Goal: Task Accomplishment & Management: Use online tool/utility

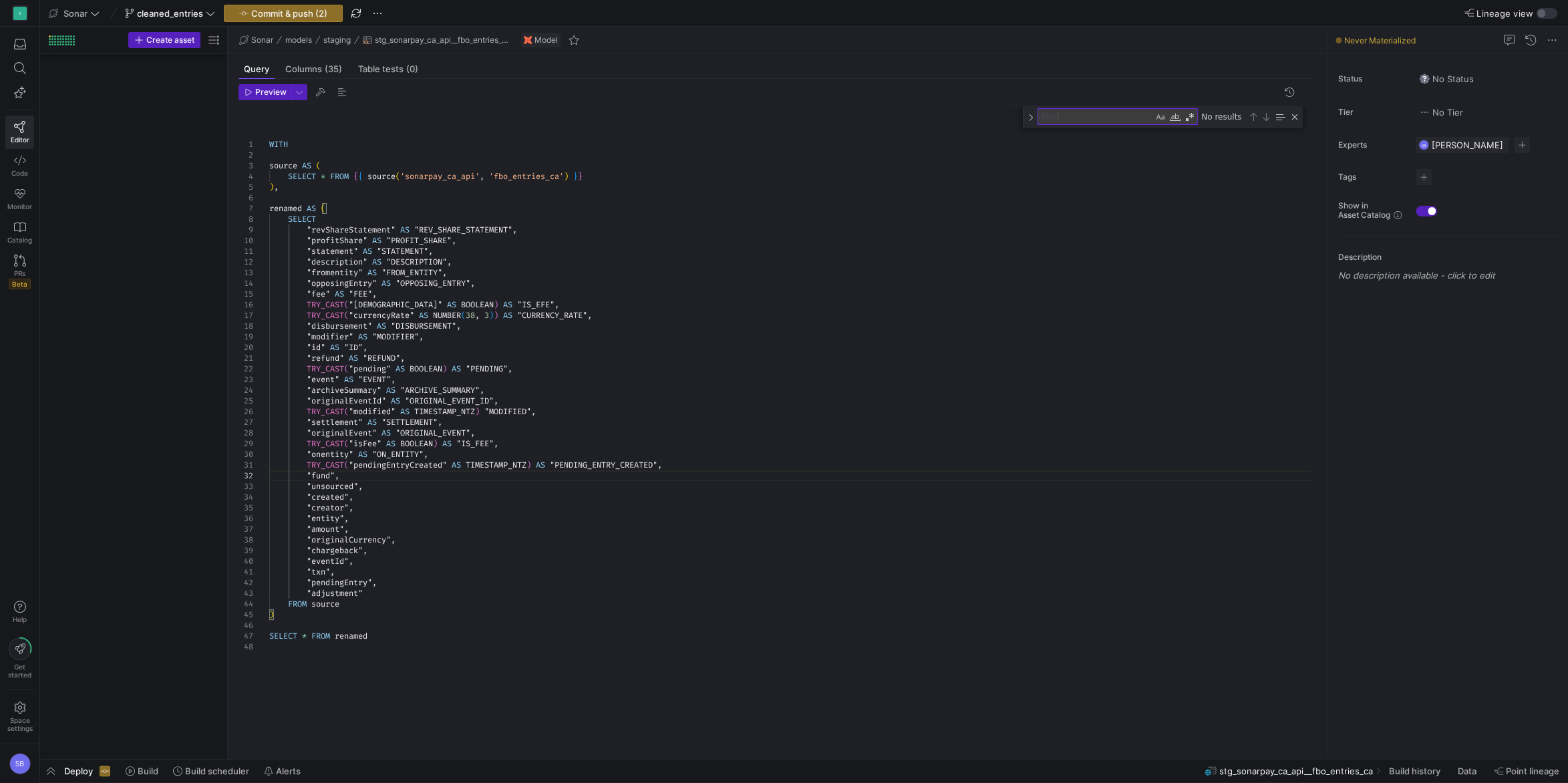
scroll to position [10, 394]
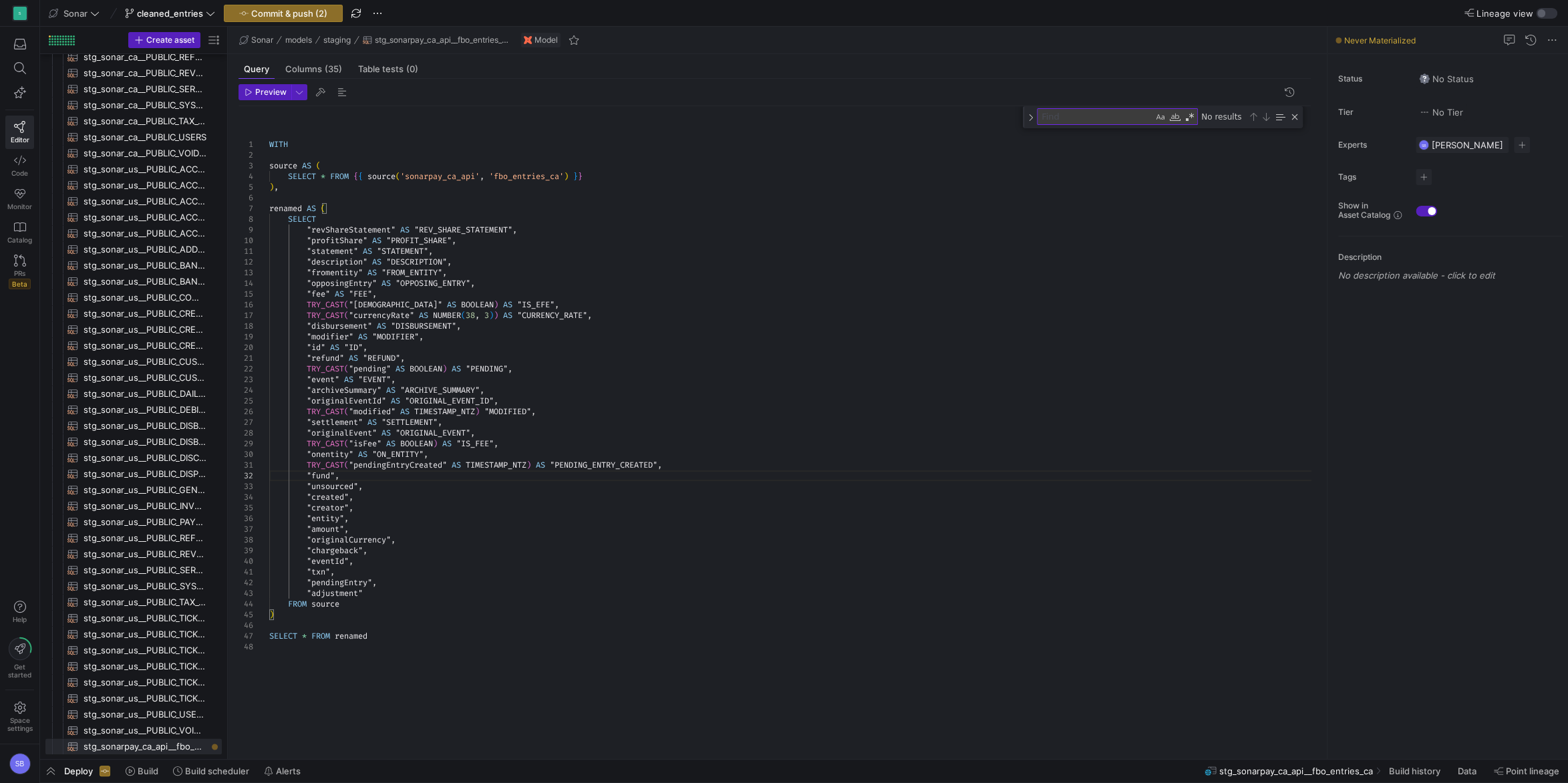
click at [416, 472] on div "WITH source AS ( SELECT * FROM { { source ( 'sonarpay_ca_api' , 'fbo_entries_ca…" at bounding box center [796, 424] width 1052 height 638
click at [342, 473] on div "WITH source AS ( SELECT * FROM { { source ( 'sonarpay_ca_api' , 'fbo_entries_ca…" at bounding box center [796, 424] width 1052 height 638
click at [413, 486] on div "WITH source AS ( SELECT * FROM { { source ( 'sonarpay_ca_api' , 'fbo_entries_ca…" at bounding box center [796, 424] width 1052 height 638
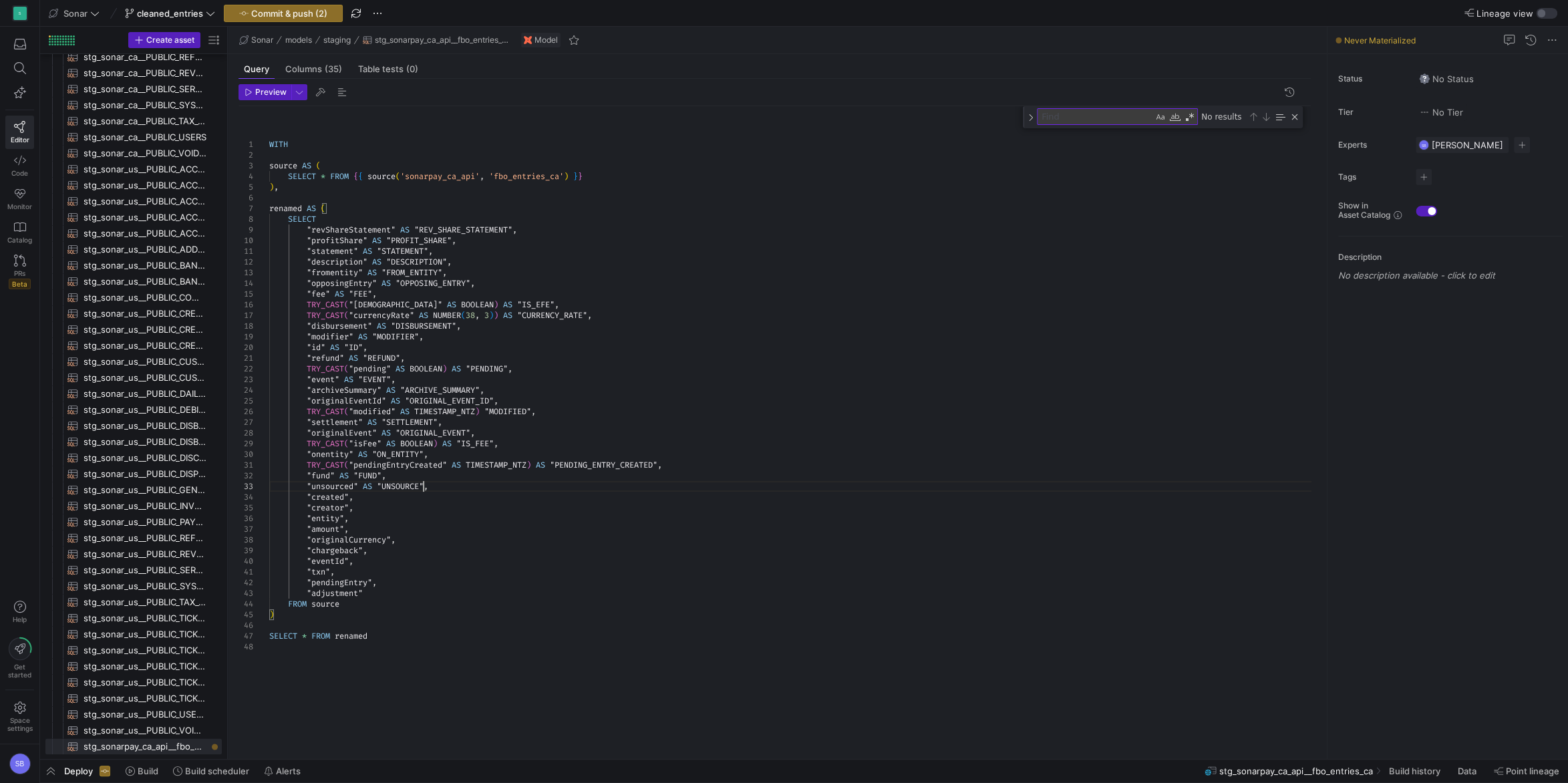
scroll to position [21, 158]
click at [321, 495] on div "WITH source AS ( SELECT * FROM { { source ( 'sonarpay_ca_api' , 'fbo_entries_ca…" at bounding box center [796, 424] width 1052 height 638
click at [355, 493] on div "WITH source AS ( SELECT * FROM { { source ( 'sonarpay_ca_api' , 'fbo_entries_ca…" at bounding box center [796, 424] width 1052 height 638
click at [327, 465] on div "WITH source AS ( SELECT * FROM { { source ( 'sonarpay_ca_api' , 'fbo_entries_ca…" at bounding box center [796, 424] width 1052 height 638
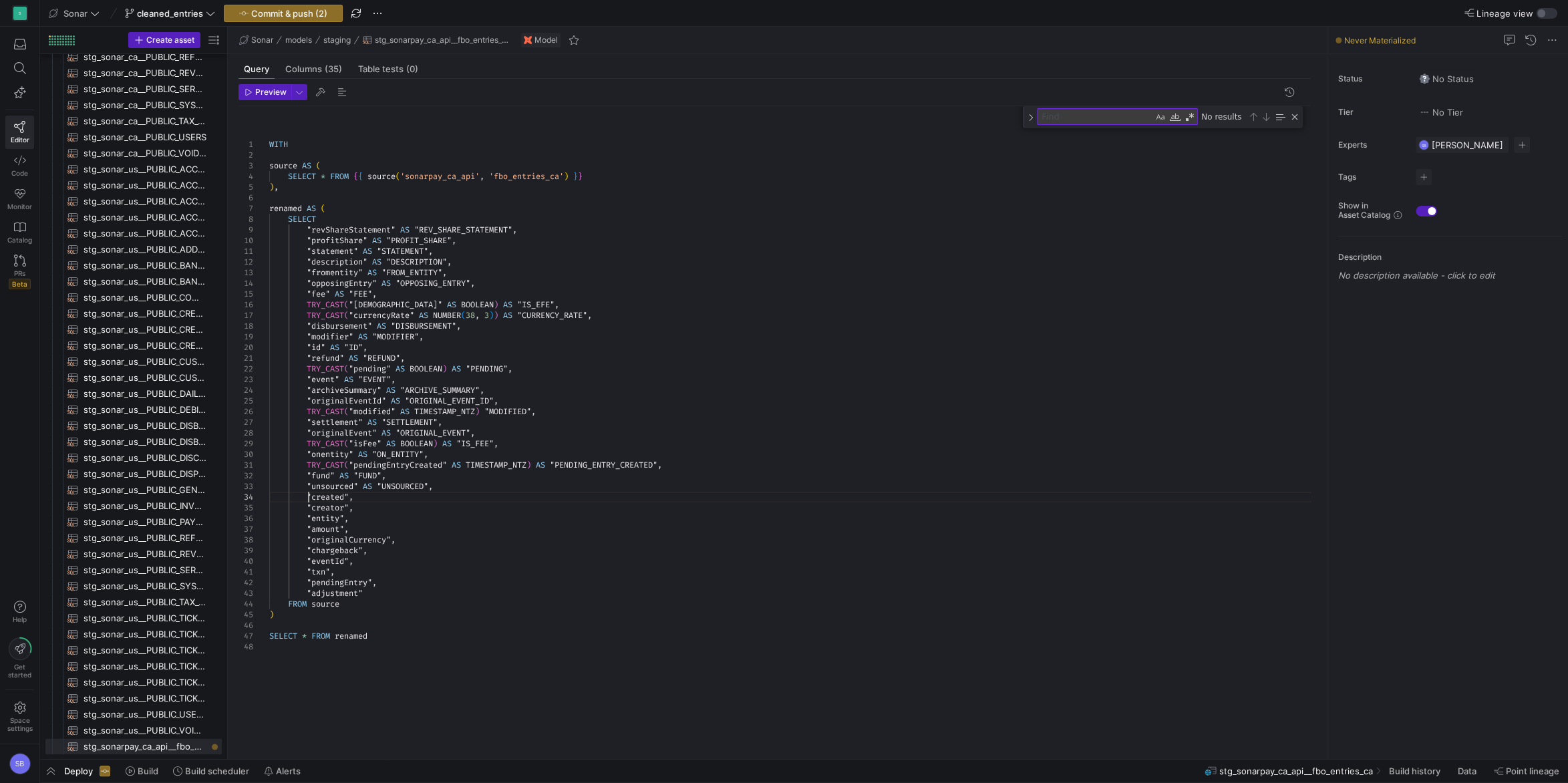
click at [310, 496] on div "WITH source AS ( SELECT * FROM { { source ( 'sonarpay_ca_api' , 'fbo_entries_ca…" at bounding box center [796, 424] width 1052 height 638
click at [382, 498] on div "WITH source AS ( SELECT * FROM { { source ( 'sonarpay_ca_api' , 'fbo_entries_ca…" at bounding box center [796, 424] width 1052 height 638
drag, startPoint x: 399, startPoint y: 499, endPoint x: 358, endPoint y: 496, distance: 41.1
click at [358, 496] on div "WITH source AS ( SELECT * FROM { { source ( 'sonarpay_ca_api' , 'fbo_entries_ca…" at bounding box center [796, 424] width 1052 height 638
click at [350, 496] on div "WITH source AS ( SELECT * FROM { { source ( 'sonarpay_ca_api' , 'fbo_entries_ca…" at bounding box center [796, 424] width 1052 height 638
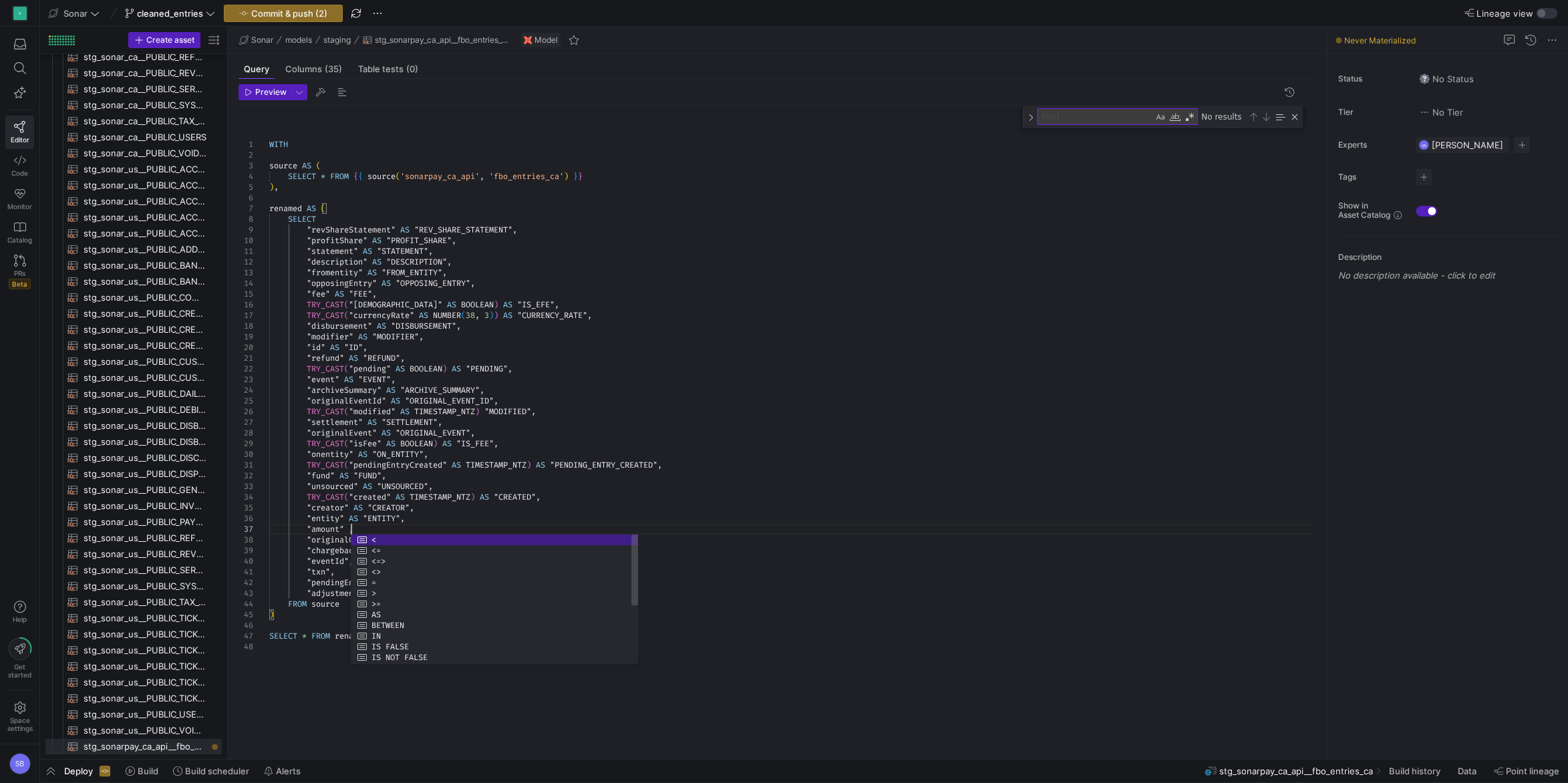
scroll to position [64, 81]
click at [312, 525] on div "WITH source AS ( SELECT * FROM { { source ( 'sonarpay_ca_api' , 'fbo_entries_ca…" at bounding box center [796, 424] width 1052 height 638
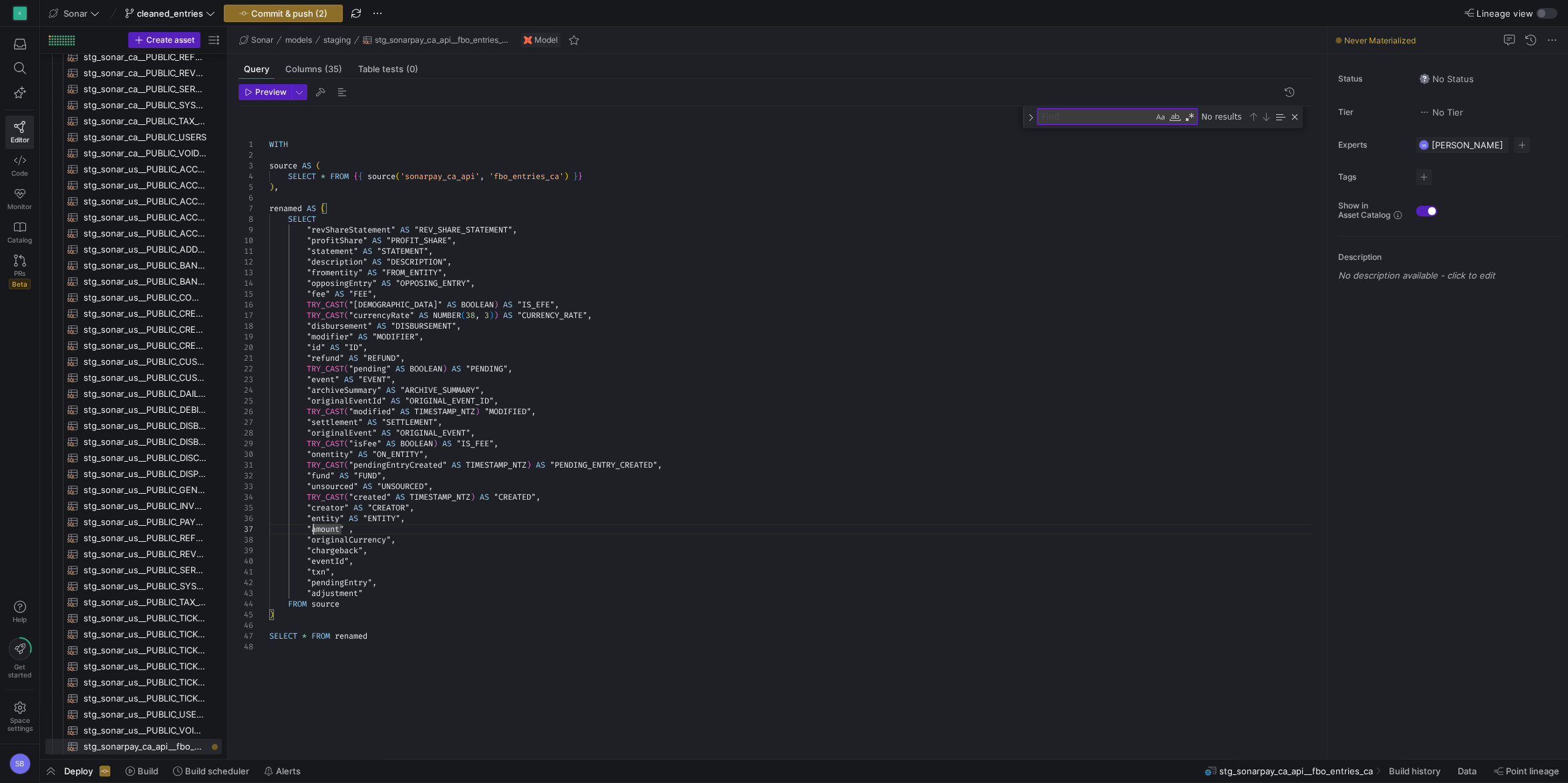
click at [327, 496] on div "WITH source AS ( SELECT * FROM { { source ( 'sonarpay_ca_api' , 'fbo_entries_ca…" at bounding box center [796, 424] width 1052 height 638
click at [307, 526] on div "WITH source AS ( SELECT * FROM { { source ( 'sonarpay_ca_api' , 'fbo_entries_ca…" at bounding box center [796, 424] width 1052 height 638
drag, startPoint x: 356, startPoint y: 526, endPoint x: 392, endPoint y: 530, distance: 36.2
click at [392, 530] on div "WITH source AS ( SELECT * FROM { { source ( 'sonarpay_ca_api' , 'fbo_entries_ca…" at bounding box center [796, 424] width 1052 height 638
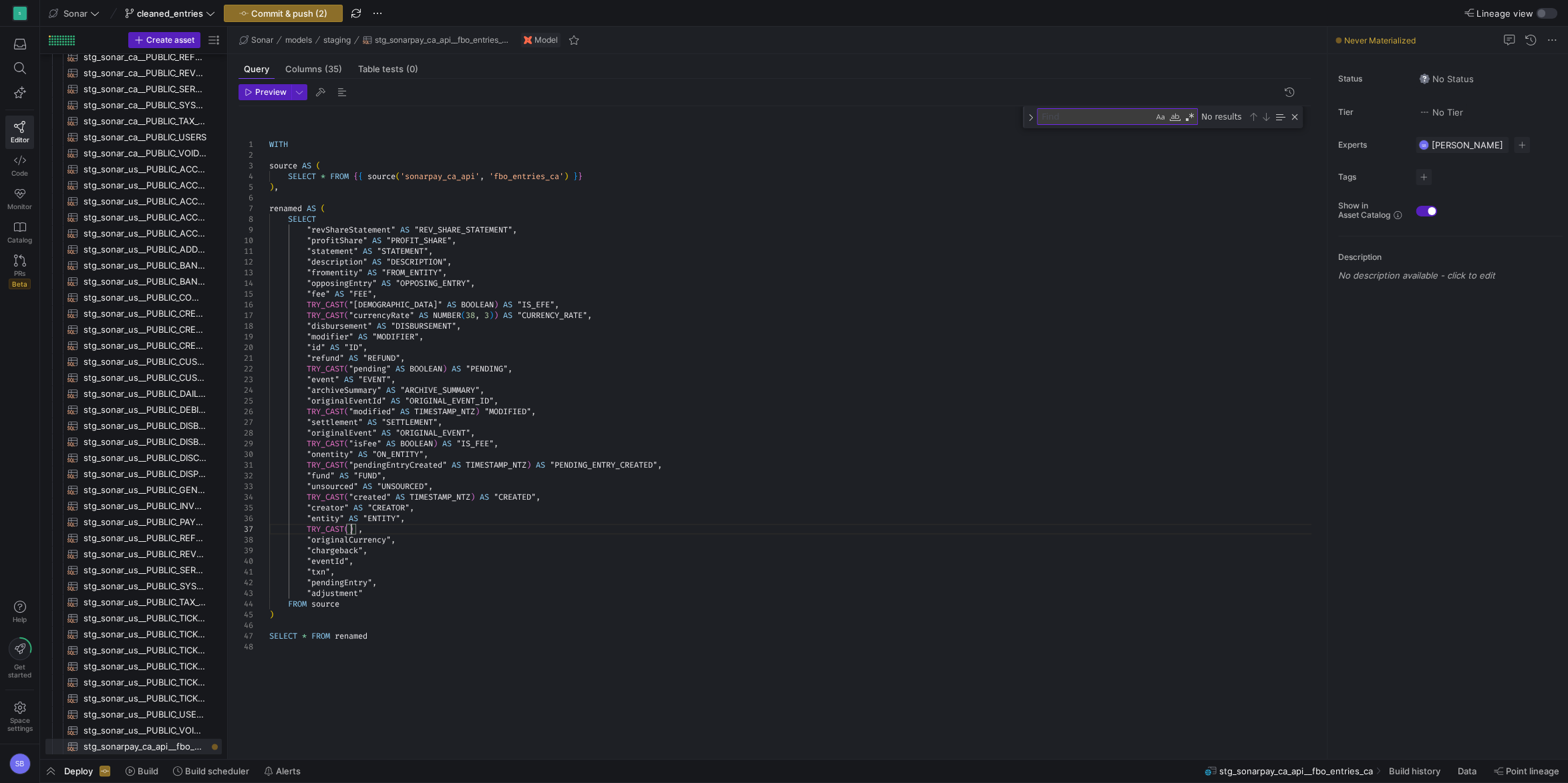
drag, startPoint x: 349, startPoint y: 530, endPoint x: 380, endPoint y: 511, distance: 36.4
click at [350, 530] on div "WITH source AS ( SELECT * FROM { { source ( 'sonarpay_ca_api' , 'fbo_entries_ca…" at bounding box center [796, 424] width 1052 height 638
click at [390, 527] on div "WITH source AS ( SELECT * FROM { { source ( 'sonarpay_ca_api' , 'fbo_entries_ca…" at bounding box center [796, 424] width 1052 height 638
click at [470, 504] on div "WITH source AS ( SELECT * FROM { { source ( 'sonarpay_ca_api' , 'fbo_entries_ca…" at bounding box center [796, 424] width 1052 height 638
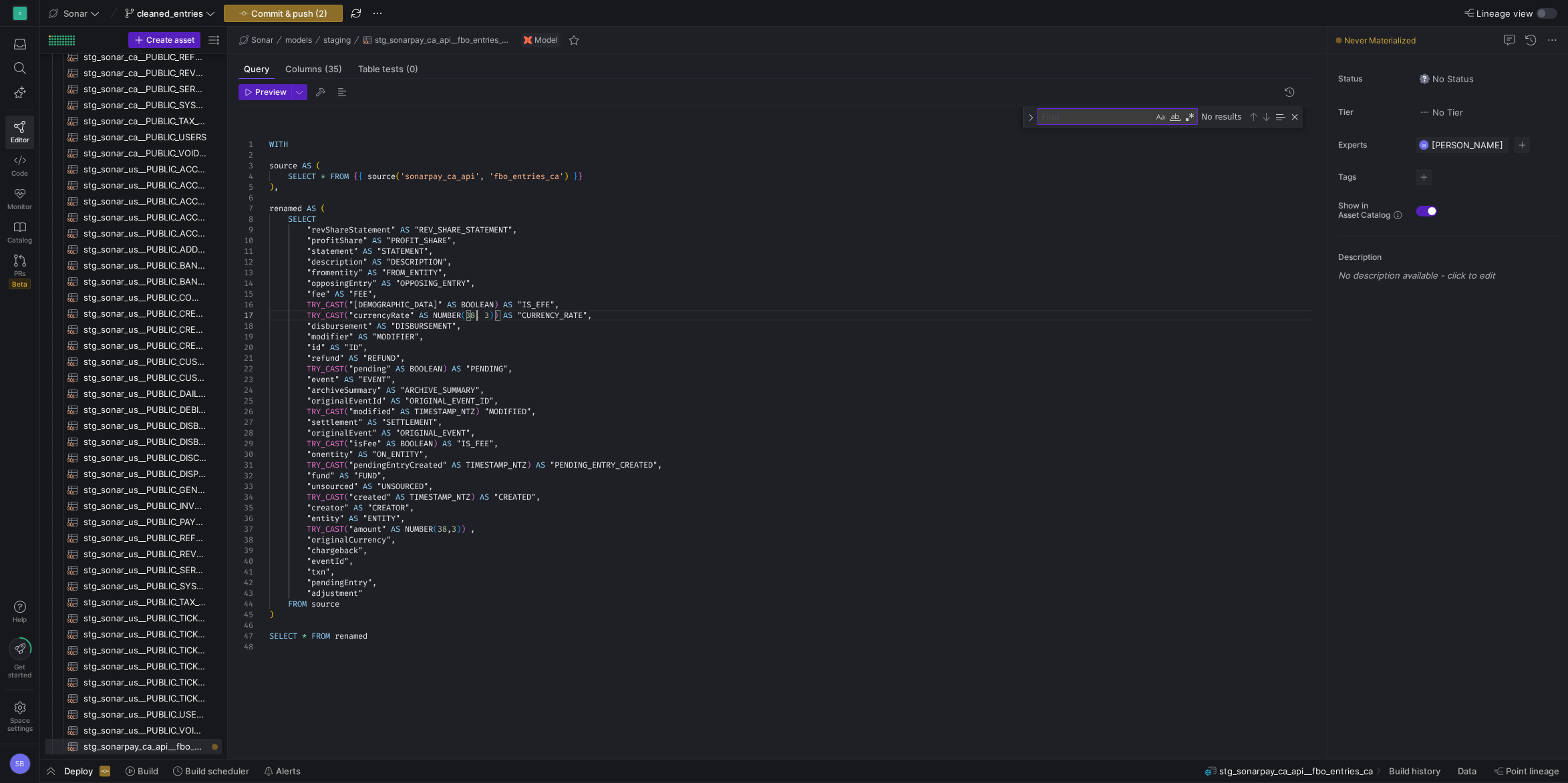
click at [475, 316] on div "WITH source AS ( SELECT * FROM { { source ( 'sonarpay_ca_api' , 'fbo_entries_ca…" at bounding box center [796, 424] width 1052 height 638
click at [525, 276] on div "WITH source AS ( SELECT * FROM { { source ( 'sonarpay_ca_api' , 'fbo_entries_ca…" at bounding box center [796, 424] width 1052 height 638
click at [445, 529] on div "WITH source AS ( SELECT * FROM { { source ( 'sonarpay_ca_api' , 'fbo_entries_ca…" at bounding box center [796, 424] width 1052 height 638
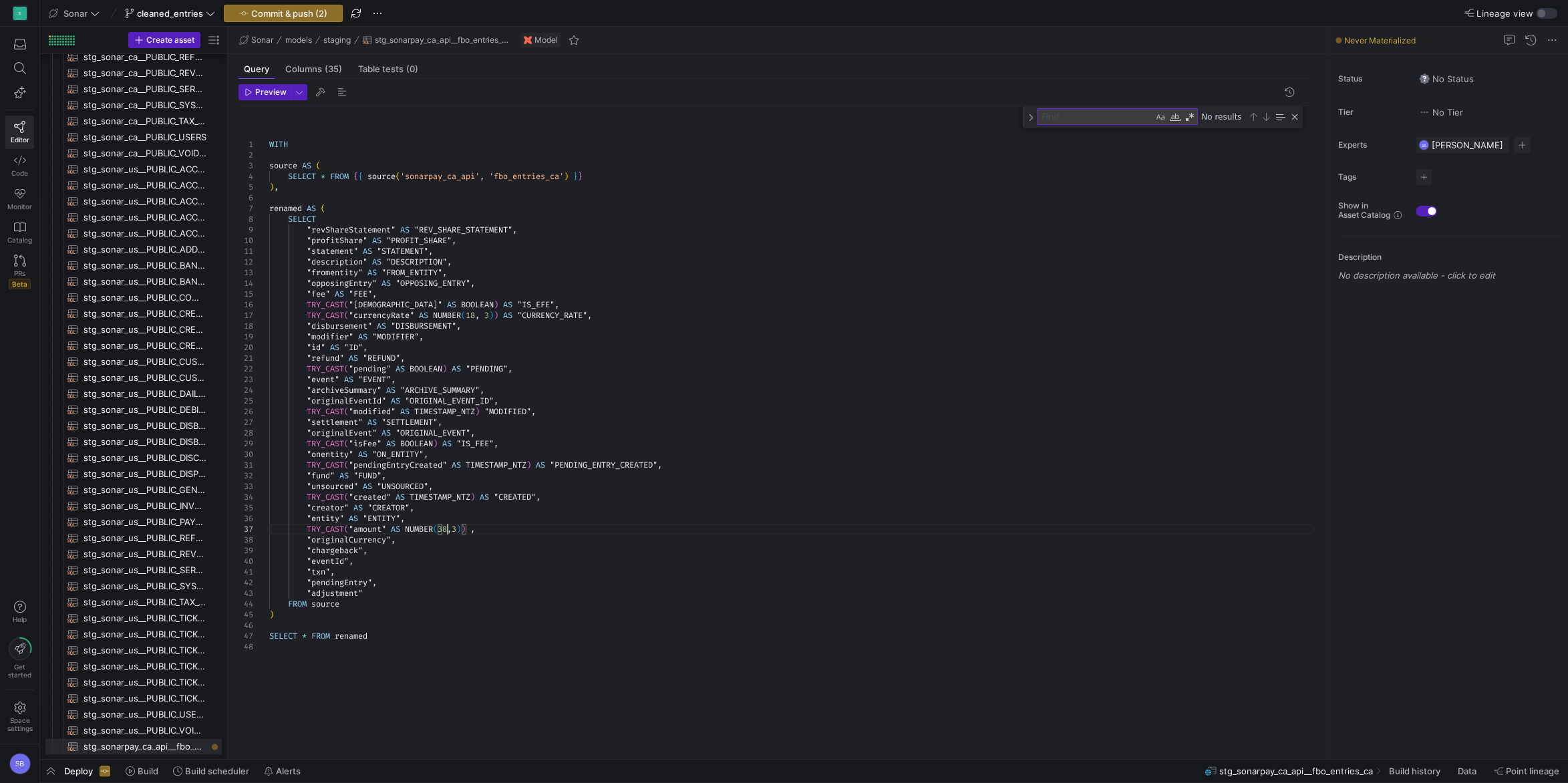
click at [445, 529] on div "WITH source AS ( SELECT * FROM { { source ( 'sonarpay_ca_api' , 'fbo_entries_ca…" at bounding box center [796, 424] width 1052 height 638
click at [462, 529] on div "WITH source AS ( SELECT * FROM { { source ( 'sonarpay_ca_api' , 'fbo_entries_ca…" at bounding box center [796, 424] width 1052 height 638
click at [483, 515] on div "WITH source AS ( SELECT * FROM { { source ( 'sonarpay_ca_api' , 'fbo_entries_ca…" at bounding box center [796, 424] width 1052 height 638
click at [462, 526] on div "WITH source AS ( SELECT * FROM { { source ( 'sonarpay_ca_api' , 'fbo_entries_ca…" at bounding box center [796, 424] width 1052 height 638
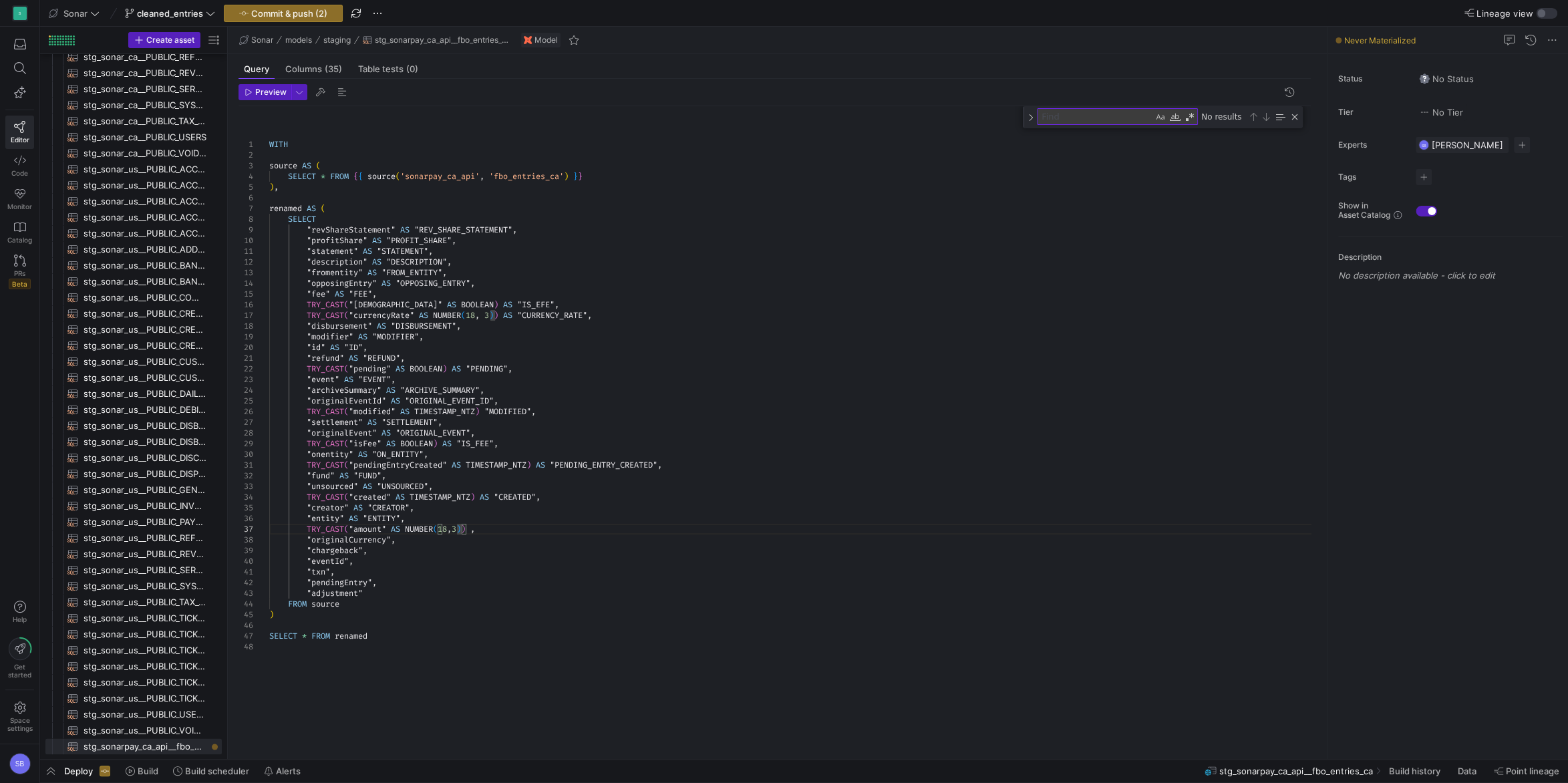
scroll to position [64, 192]
click at [492, 454] on div "WITH source AS ( SELECT * FROM { { source ( 'sonarpay_ca_api' , 'fbo_entries_ca…" at bounding box center [796, 424] width 1052 height 638
click at [464, 531] on div "WITH source AS ( SELECT * FROM { { source ( 'sonarpay_ca_api' , 'fbo_entries_ca…" at bounding box center [796, 424] width 1052 height 638
click at [446, 531] on div "WITH source AS ( SELECT * FROM { { source ( 'sonarpay_ca_api' , 'fbo_entries_ca…" at bounding box center [796, 424] width 1052 height 638
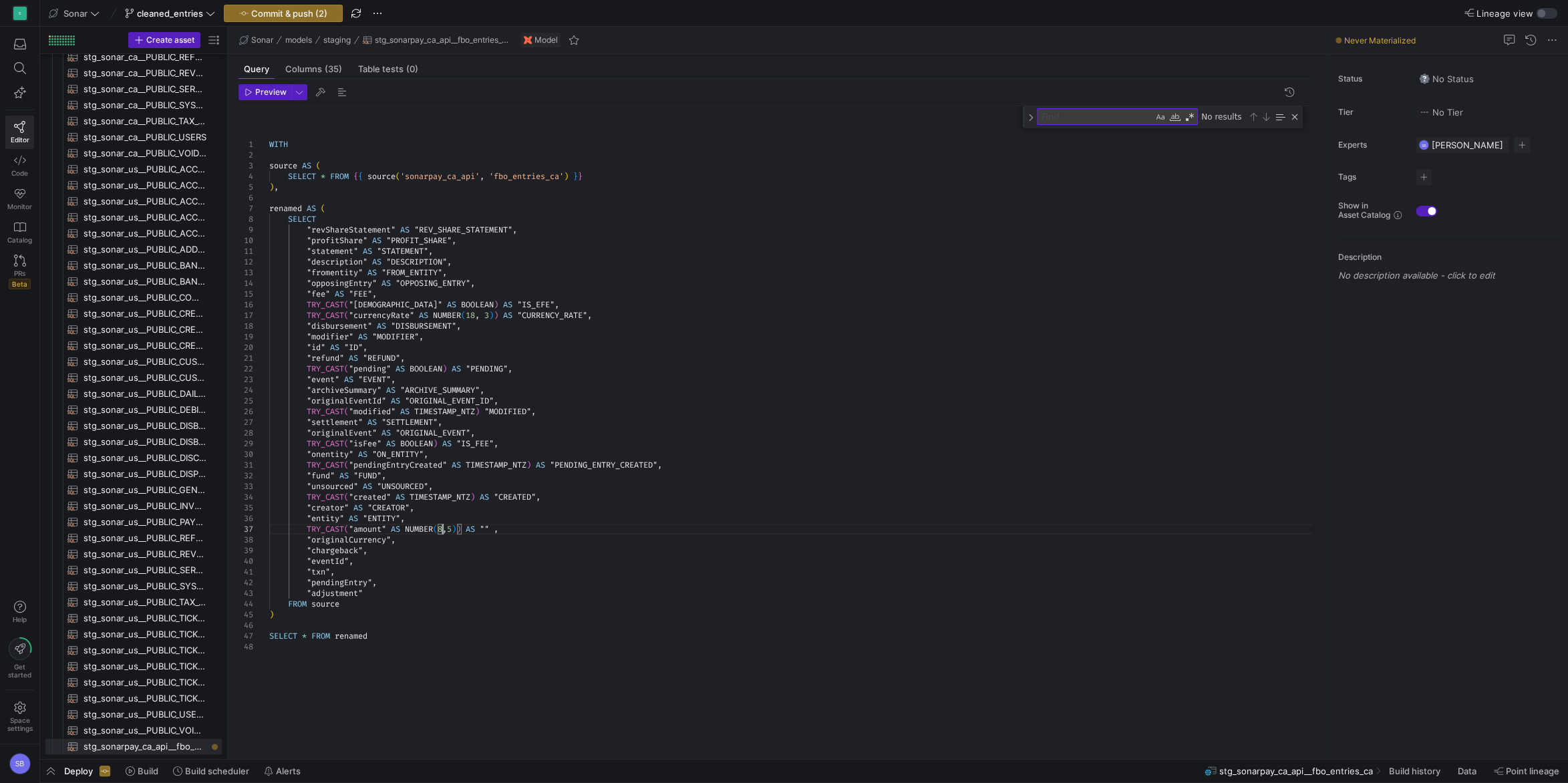
scroll to position [64, 178]
click at [475, 313] on div "WITH source AS ( SELECT * FROM { { source ( 'sonarpay_ca_api' , 'fbo_entries_ca…" at bounding box center [796, 424] width 1052 height 638
click at [520, 387] on div "WITH source AS ( SELECT * FROM { { source ( 'sonarpay_ca_api' , 'fbo_entries_ca…" at bounding box center [796, 424] width 1052 height 638
click at [533, 498] on div "WITH source AS ( SELECT * FROM { { source ( 'sonarpay_ca_api' , 'fbo_entries_ca…" at bounding box center [796, 424] width 1052 height 638
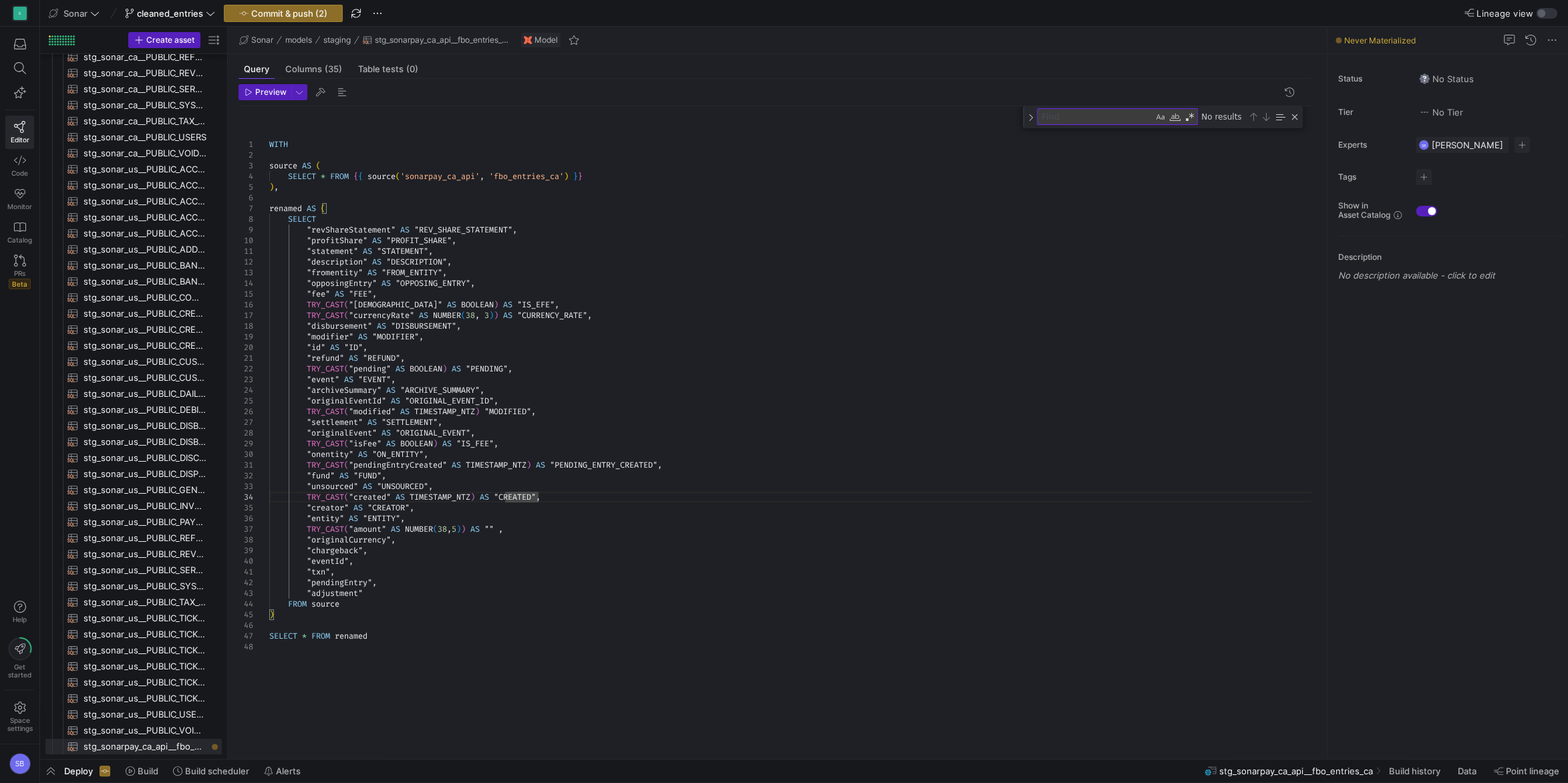
click at [502, 528] on div "WITH source AS ( SELECT * FROM { { source ( 'sonarpay_ca_api' , 'fbo_entries_ca…" at bounding box center [796, 424] width 1052 height 638
click at [493, 528] on div "WITH source AS ( SELECT * FROM { { source ( 'sonarpay_ca_api' , 'fbo_entries_ca…" at bounding box center [796, 424] width 1052 height 638
click at [462, 531] on div "WITH source AS ( SELECT * FROM { { source ( 'sonarpay_ca_api' , 'fbo_entries_ca…" at bounding box center [796, 424] width 1052 height 638
click at [400, 539] on div "WITH source AS ( SELECT * FROM { { source ( 'sonarpay_ca_api' , 'fbo_entries_ca…" at bounding box center [796, 424] width 1052 height 638
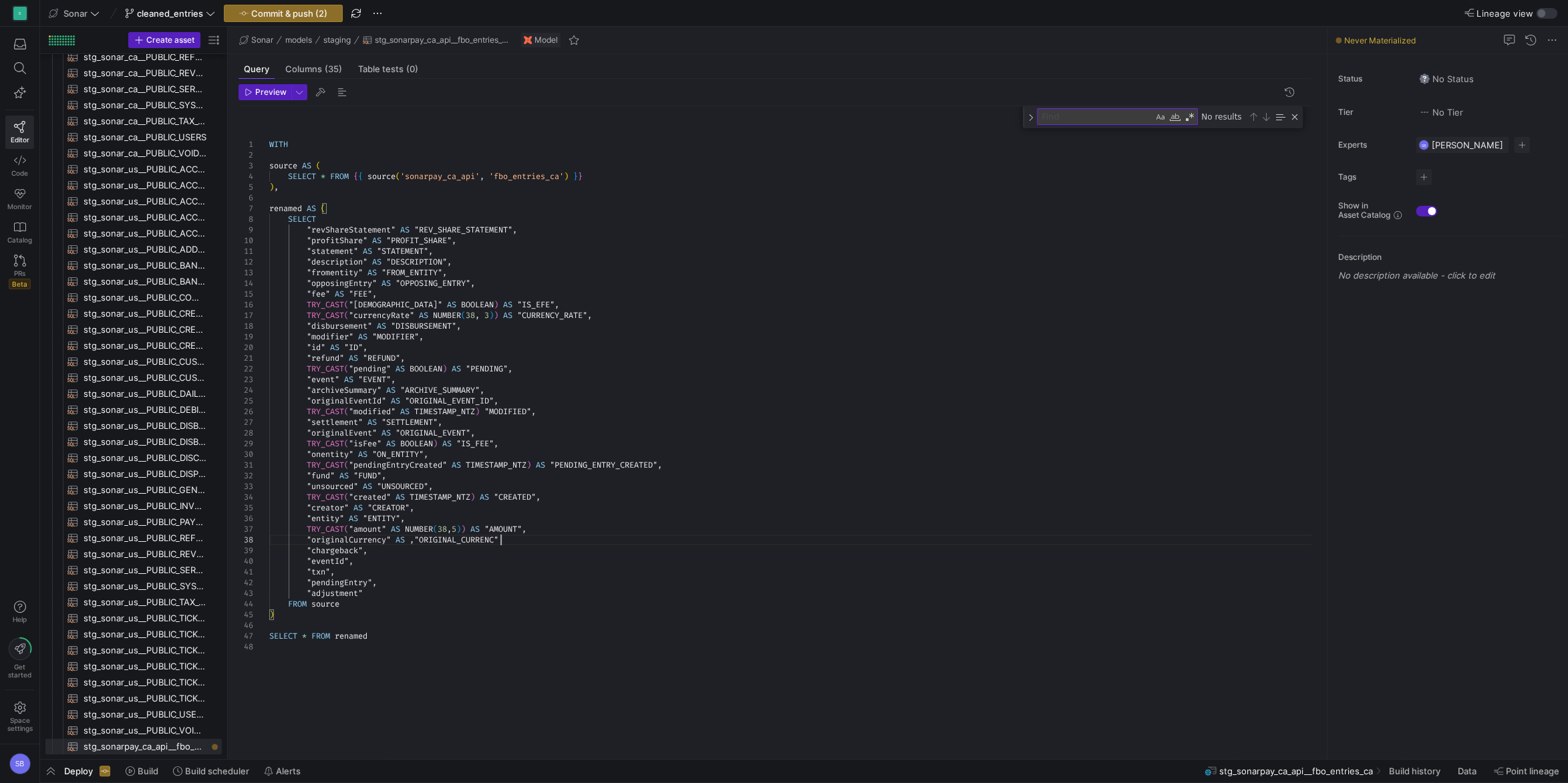
scroll to position [74, 235]
click at [421, 542] on div "WITH source AS ( SELECT * FROM { { source ( 'sonarpay_ca_api' , 'fbo_entries_ca…" at bounding box center [796, 424] width 1052 height 638
click at [526, 538] on div "WITH source AS ( SELECT * FROM { { source ( 'sonarpay_ca_api' , 'fbo_entries_ca…" at bounding box center [796, 424] width 1052 height 638
click at [526, 487] on div "WITH source AS ( SELECT * FROM { { source ( 'sonarpay_ca_api' , 'fbo_entries_ca…" at bounding box center [796, 424] width 1052 height 638
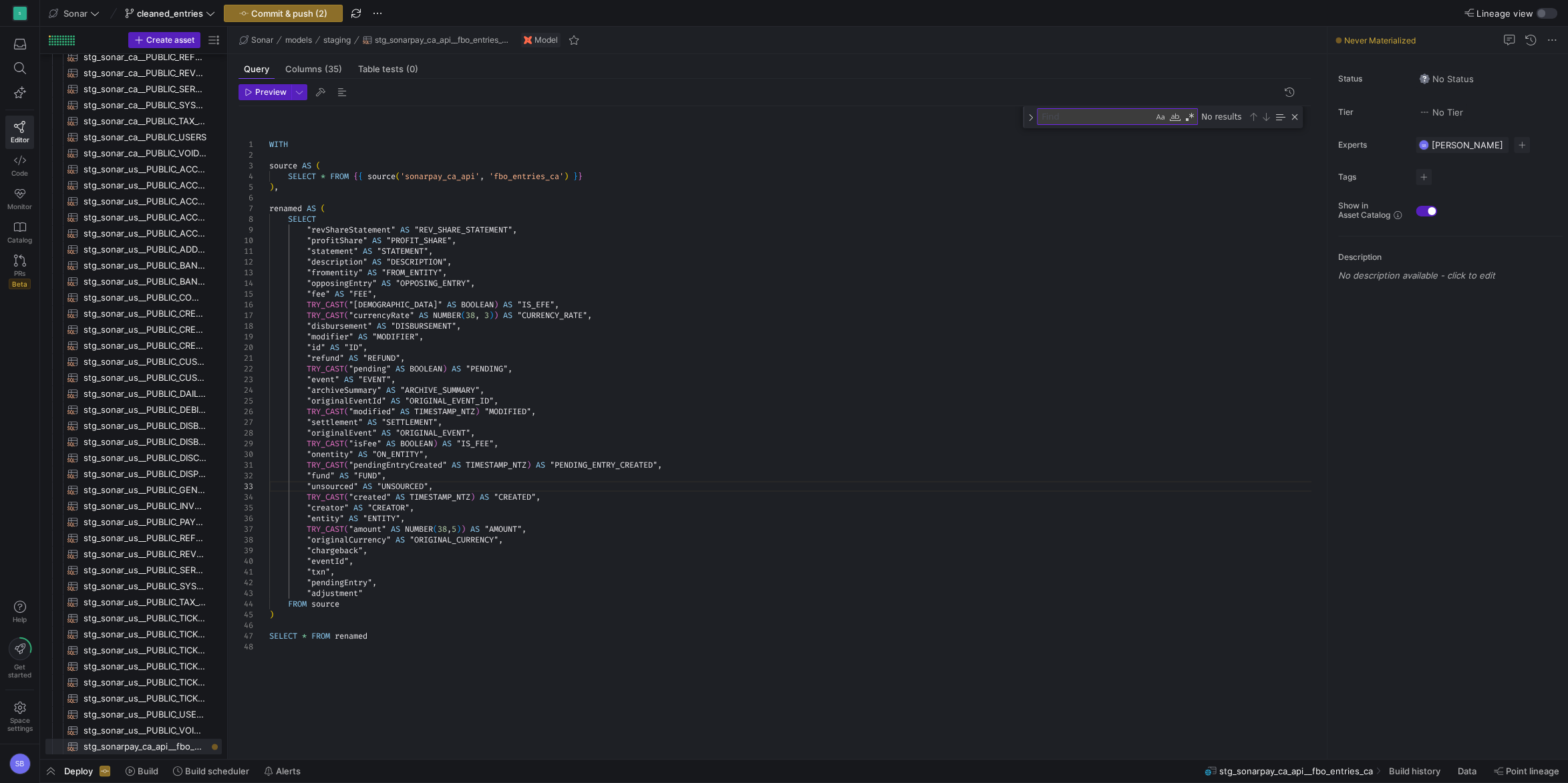
click at [493, 557] on div "WITH source AS ( SELECT * FROM { { source ( 'sonarpay_ca_api' , 'fbo_entries_ca…" at bounding box center [796, 424] width 1052 height 638
click at [431, 551] on div "WITH source AS ( SELECT * FROM { { source ( 'sonarpay_ca_api' , 'fbo_entries_ca…" at bounding box center [796, 424] width 1052 height 638
click at [566, 547] on div "WITH source AS ( SELECT * FROM { { source ( 'sonarpay_ca_api' , 'fbo_entries_ca…" at bounding box center [796, 424] width 1052 height 638
click at [475, 556] on div "WITH source AS ( SELECT * FROM { { source ( 'sonarpay_ca_api' , 'fbo_entries_ca…" at bounding box center [796, 424] width 1052 height 638
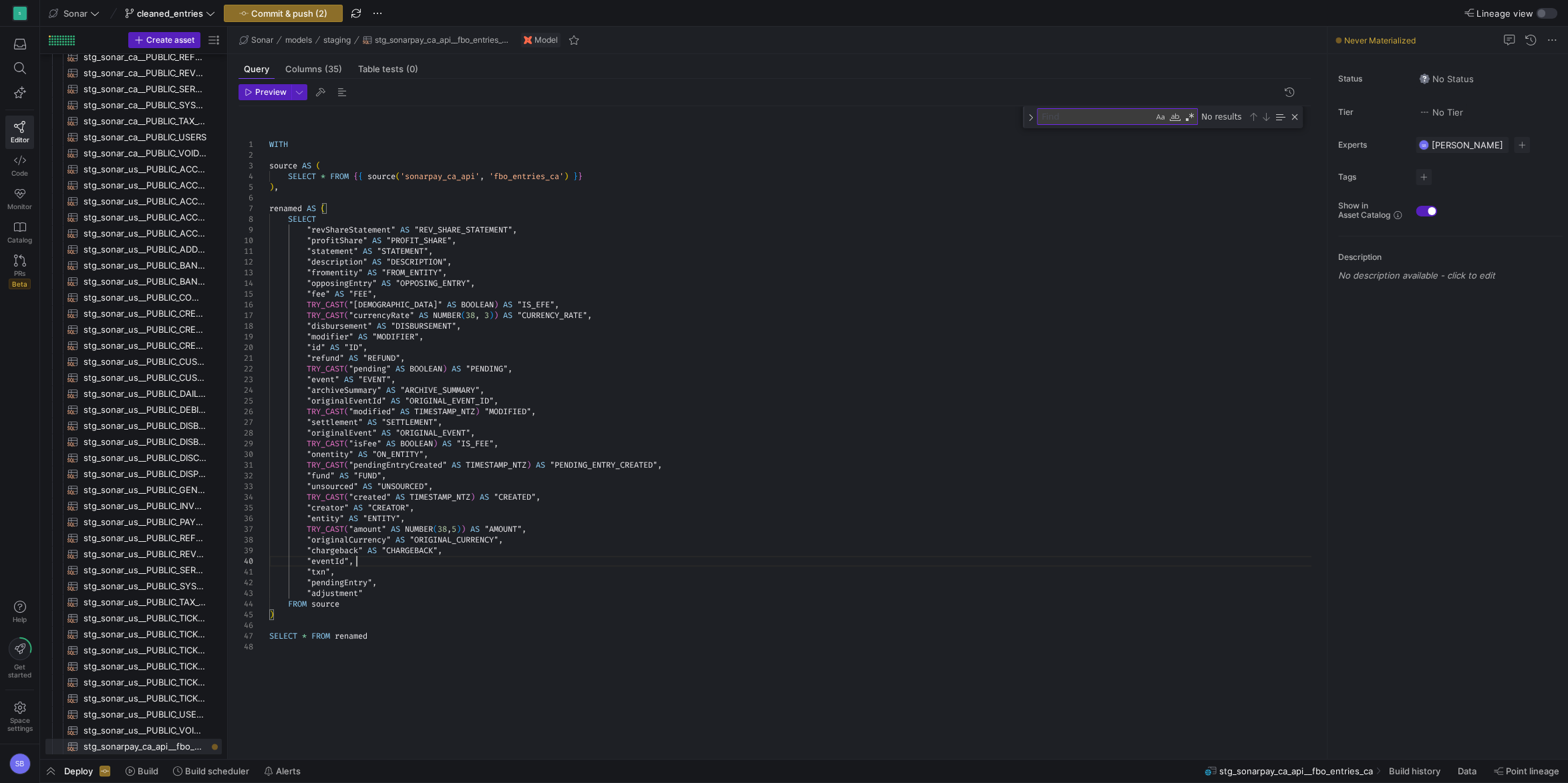
click at [467, 550] on div "WITH source AS ( SELECT * FROM { { source ( 'sonarpay_ca_api' , 'fbo_entries_ca…" at bounding box center [796, 424] width 1052 height 638
click at [371, 554] on div "WITH source AS ( SELECT * FROM { { source ( 'sonarpay_ca_api' , 'fbo_entries_ca…" at bounding box center [796, 424] width 1052 height 638
click at [399, 564] on div "WITH source AS ( SELECT * FROM { { source ( 'sonarpay_ca_api' , 'fbo_entries_ca…" at bounding box center [796, 424] width 1052 height 638
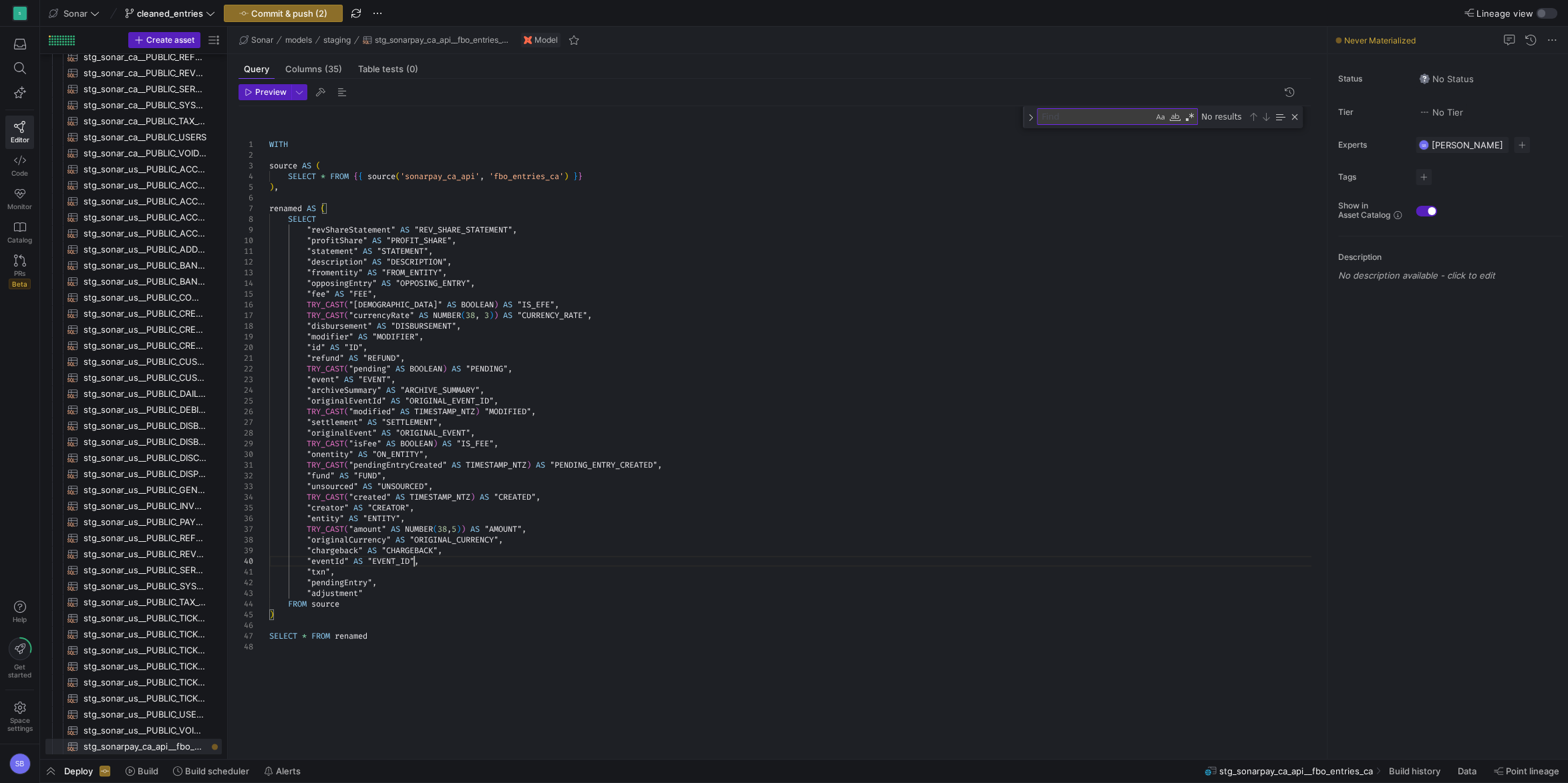
click at [357, 575] on div "WITH source AS ( SELECT * FROM { { source ( 'sonarpay_ca_api' , 'fbo_entries_ca…" at bounding box center [796, 424] width 1052 height 638
click at [368, 563] on div "WITH source AS ( SELECT * FROM { { source ( 'sonarpay_ca_api' , 'fbo_entries_ca…" at bounding box center [796, 424] width 1052 height 638
click at [357, 566] on div "WITH source AS ( SELECT * FROM { { source ( 'sonarpay_ca_api' , 'fbo_entries_ca…" at bounding box center [796, 424] width 1052 height 638
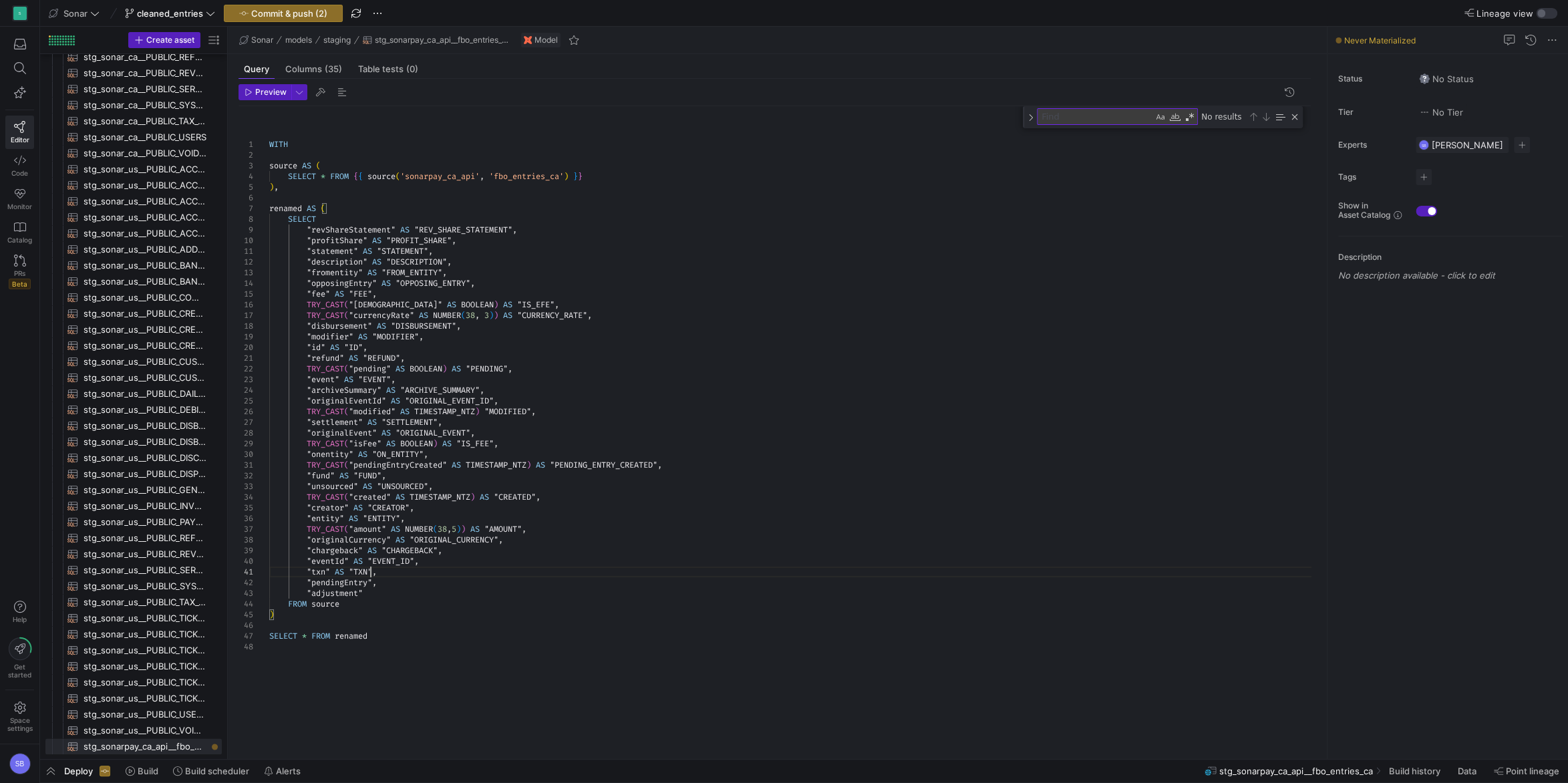
click at [415, 581] on div "WITH source AS ( SELECT * FROM { { source ( 'sonarpay_ca_api' , 'fbo_entries_ca…" at bounding box center [796, 424] width 1052 height 638
click at [458, 596] on div "WITH source AS ( SELECT * FROM { { source ( 'sonarpay_ca_api' , 'fbo_entries_ca…" at bounding box center [796, 424] width 1052 height 638
click at [499, 587] on div "WITH source AS ( SELECT * FROM { { source ( 'sonarpay_ca_api' , 'fbo_entries_ca…" at bounding box center [796, 424] width 1052 height 638
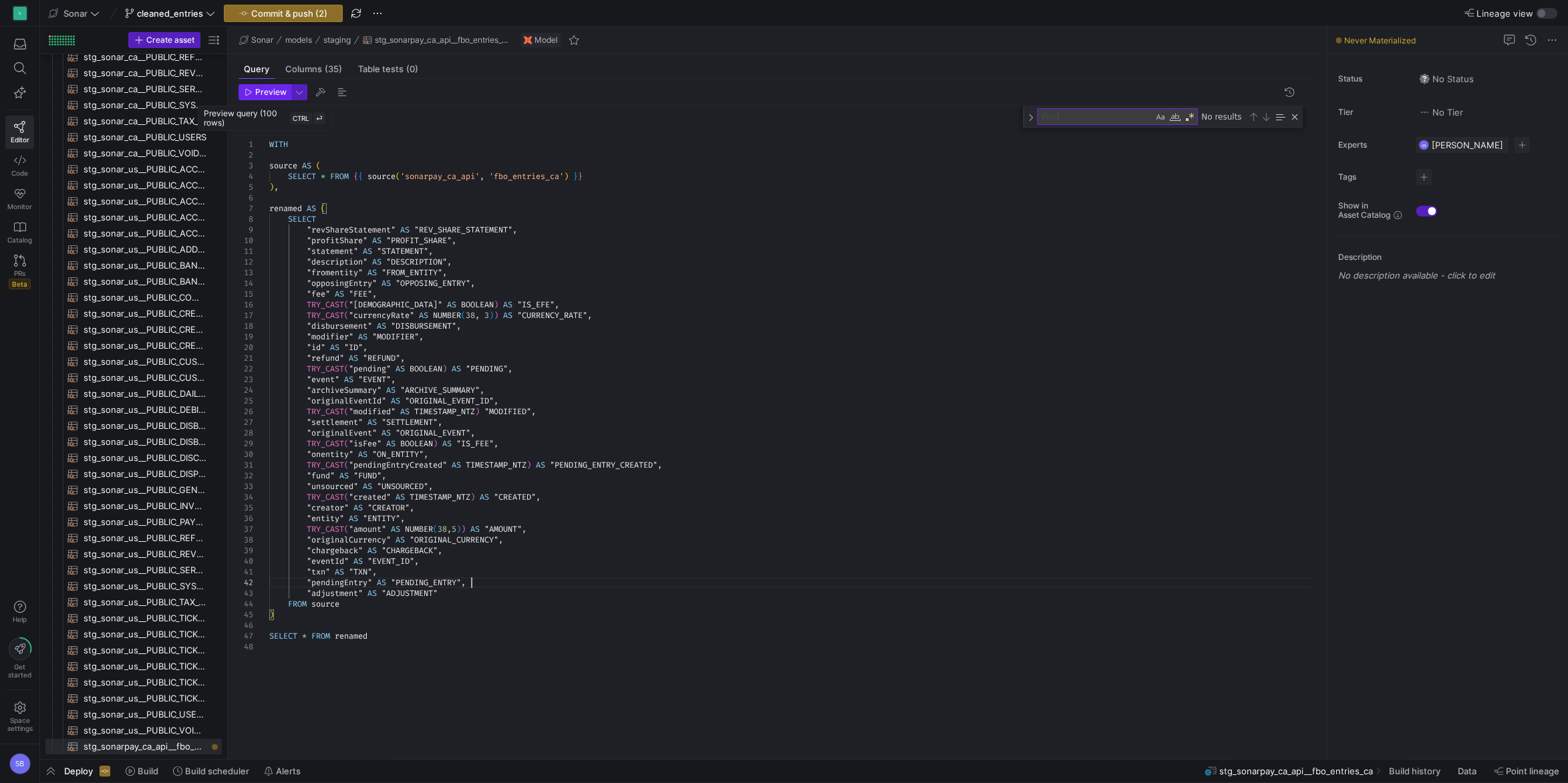
click at [258, 98] on span "button" at bounding box center [265, 92] width 51 height 15
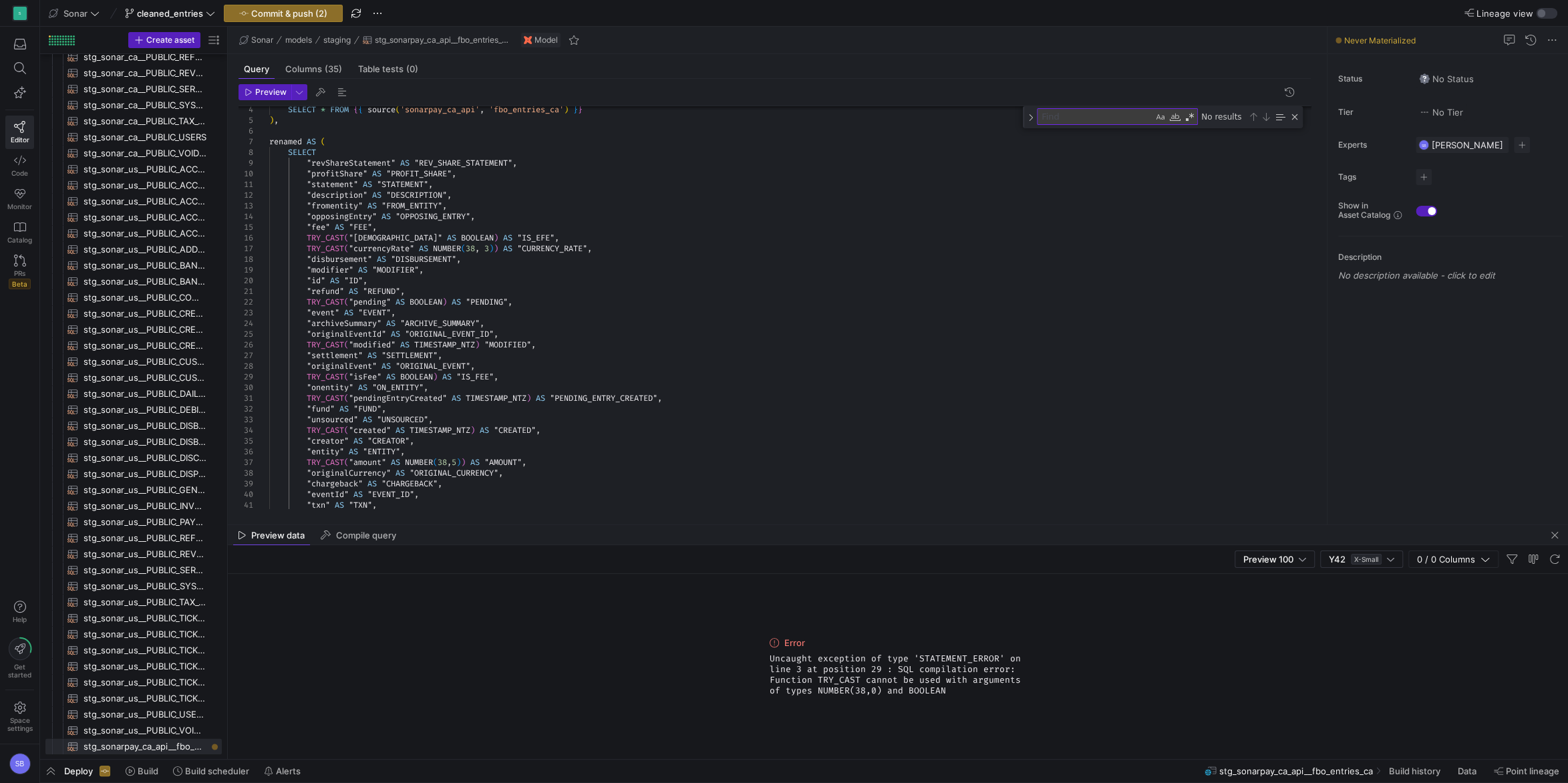
drag, startPoint x: 954, startPoint y: 692, endPoint x: 770, endPoint y: 663, distance: 186.3
click at [770, 663] on span "Uncaught exception of type 'STATEMENT_ERROR' on line 3 at position 29 : SQL com…" at bounding box center [898, 675] width 257 height 43
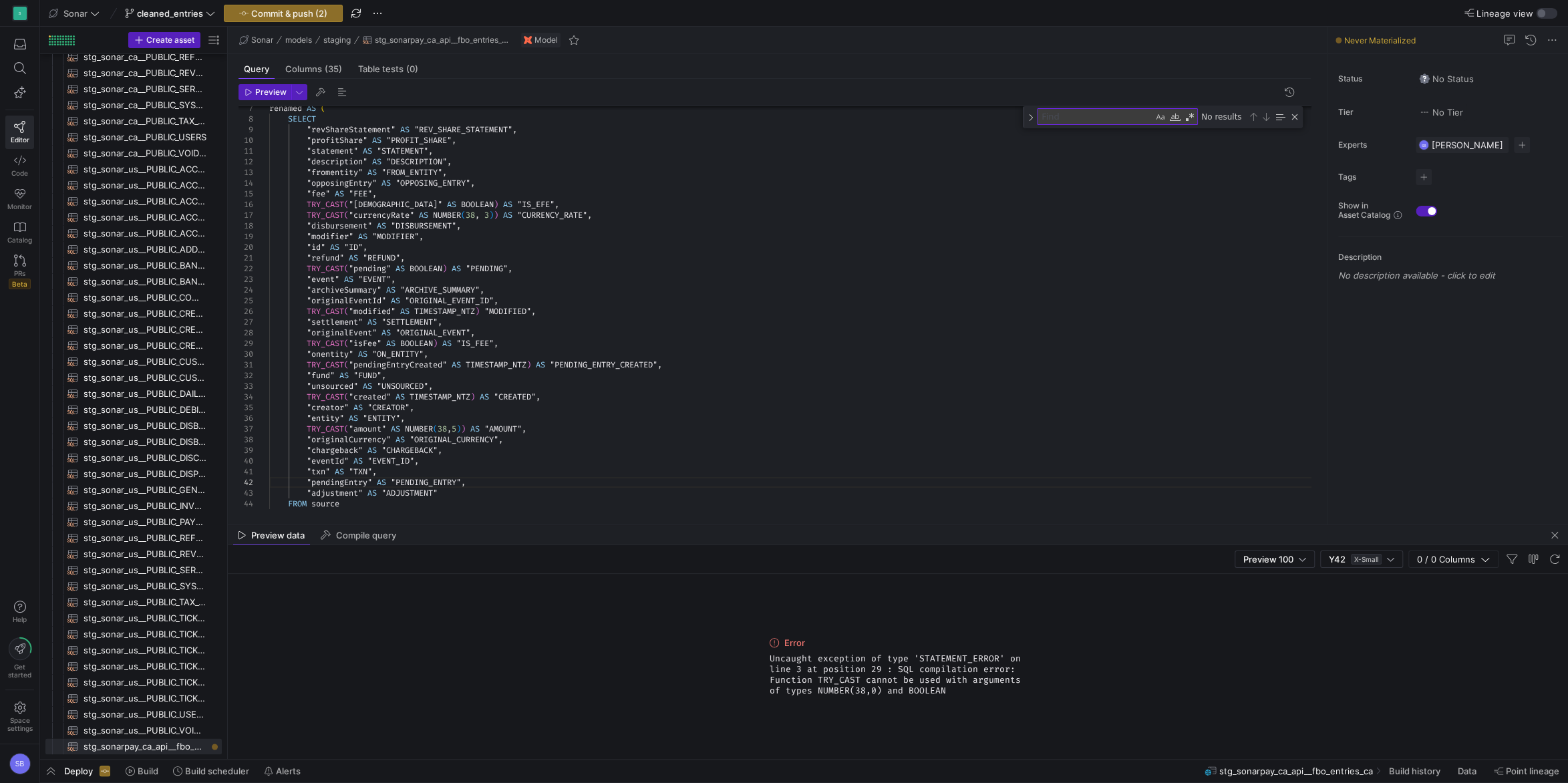
copy span "Uncaught exception of type 'STATEMENT_ERROR' on line 3 at position 29 : SQL com…"
click at [325, 199] on div ""profitShare" AS "PROFIT_SHARE" , "statement" AS "STATEMENT" , "description" AS…" at bounding box center [796, 279] width 1052 height 546
click at [329, 201] on div ""profitShare" AS "PROFIT_SHARE" , "statement" AS "STATEMENT" , "description" AS…" at bounding box center [796, 279] width 1052 height 546
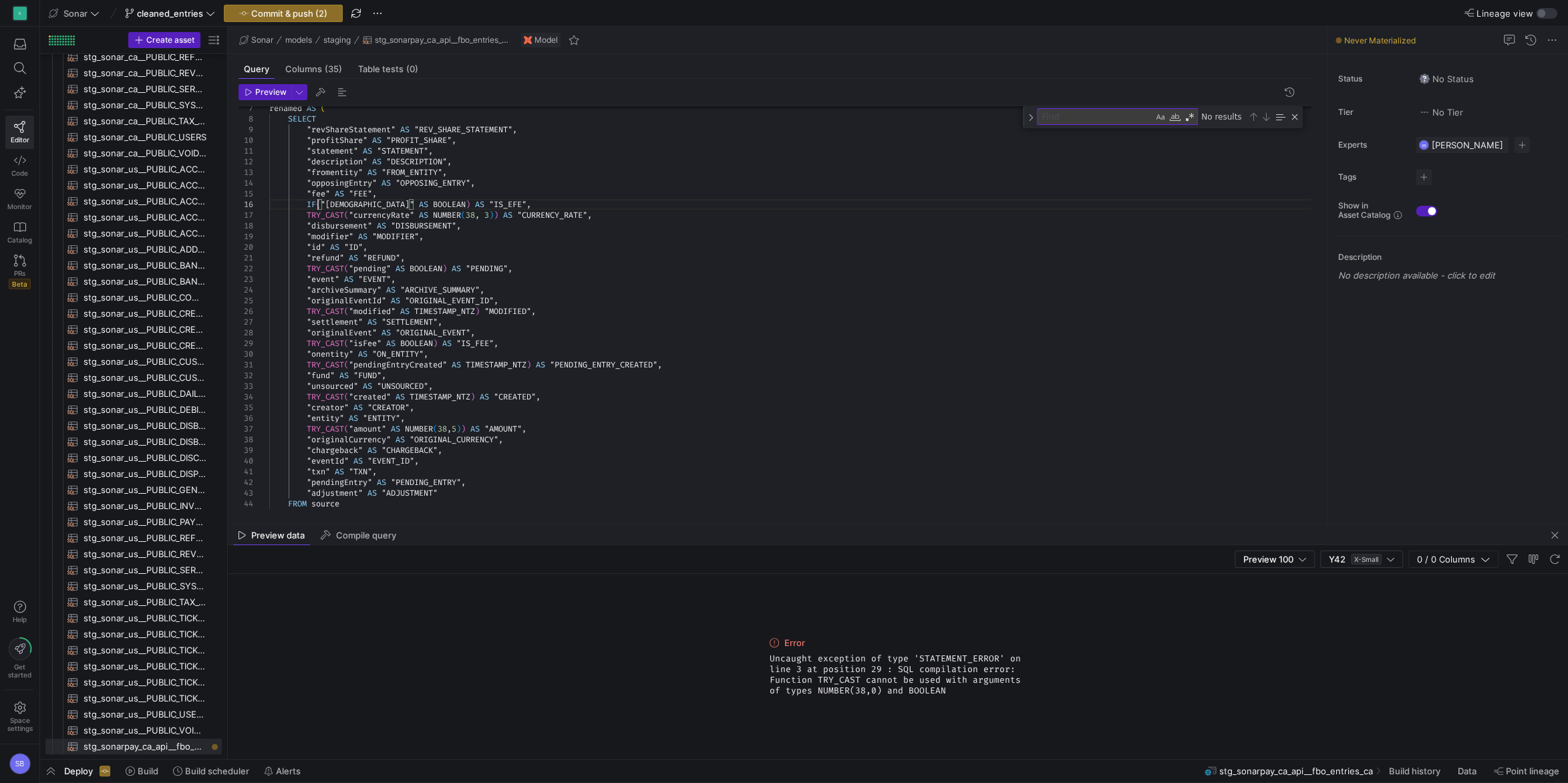
scroll to position [53, 53]
drag, startPoint x: 367, startPoint y: 205, endPoint x: 413, endPoint y: 203, distance: 46.0
click at [413, 203] on div ""profitShare" AS "PROFIT_SHARE" , "statement" AS "STATEMENT" , "description" AS…" at bounding box center [796, 279] width 1052 height 546
click at [433, 158] on div ""profitShare" AS "PROFIT_SHARE" , "statement" AS "STATEMENT" , "description" AS…" at bounding box center [796, 279] width 1052 height 546
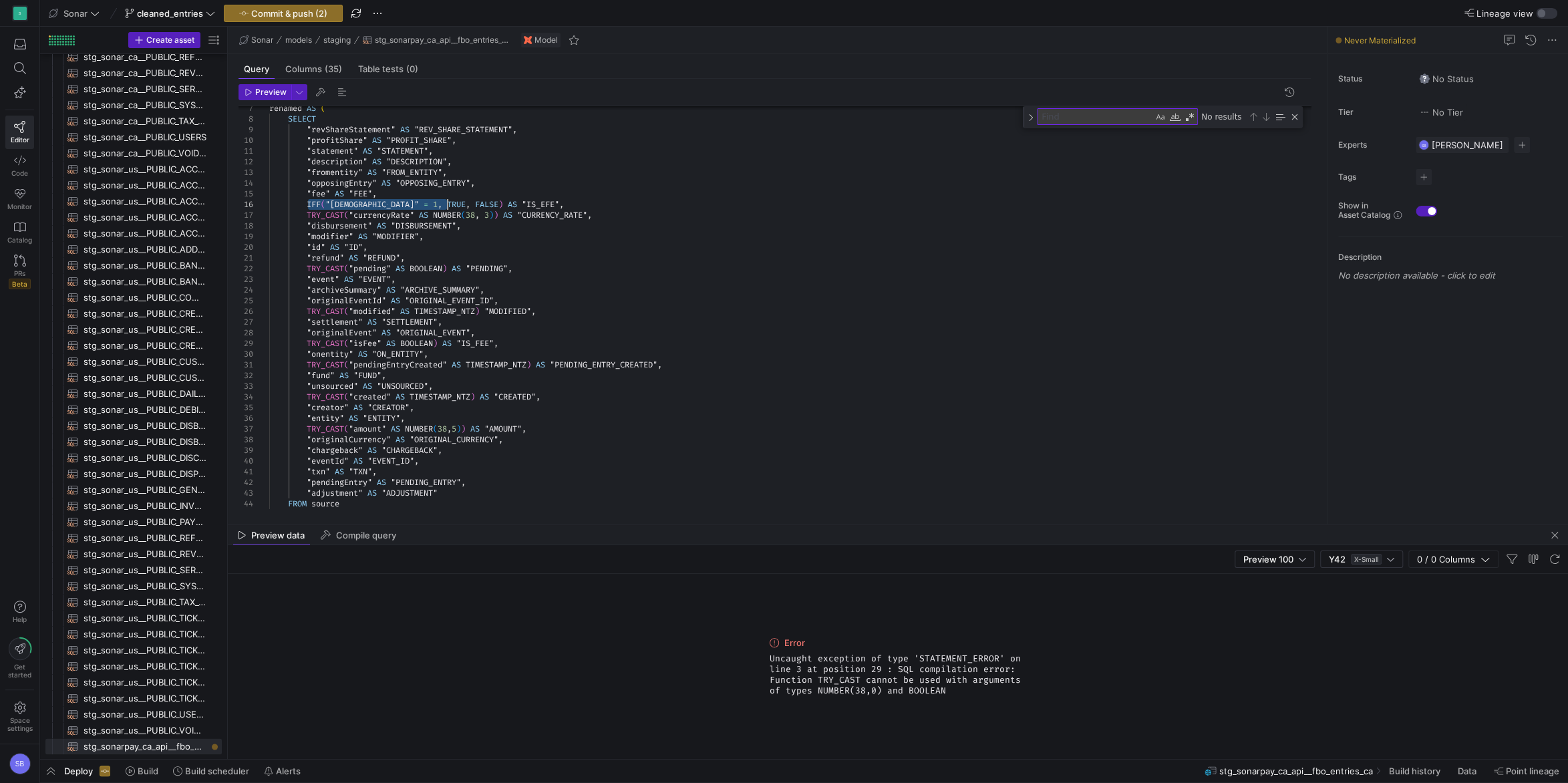
drag, startPoint x: 306, startPoint y: 204, endPoint x: 447, endPoint y: 204, distance: 141.0
click at [447, 204] on div ""profitShare" AS "PROFIT_SHARE" , "statement" AS "STATEMENT" , "description" AS…" at bounding box center [796, 279] width 1052 height 546
drag, startPoint x: 309, startPoint y: 264, endPoint x: 453, endPoint y: 264, distance: 144.0
click at [453, 264] on div ""profitShare" AS "PROFIT_SHARE" , "statement" AS "STATEMENT" , "description" AS…" at bounding box center [796, 279] width 1052 height 546
click at [482, 265] on div ""profitShare" AS "PROFIT_SHARE" , "statement" AS "STATEMENT" , "description" AS…" at bounding box center [796, 279] width 1052 height 546
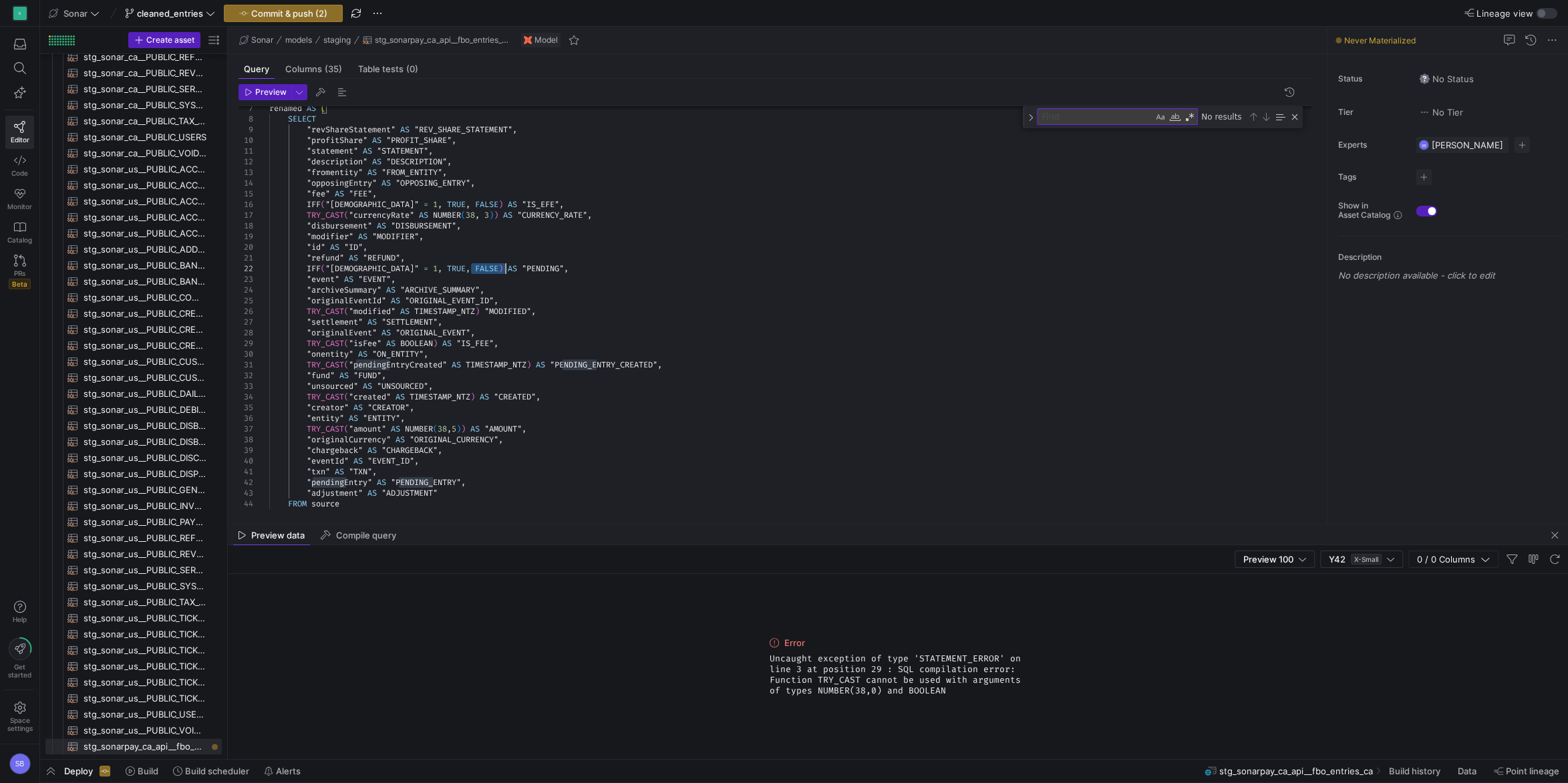
click at [482, 265] on div ""profitShare" AS "PROFIT_SHARE" , "statement" AS "STATEMENT" , "description" AS…" at bounding box center [796, 279] width 1052 height 546
click at [342, 264] on div ""profitShare" AS "PROFIT_SHARE" , "statement" AS "STATEMENT" , "description" AS…" at bounding box center [796, 279] width 1052 height 546
click at [342, 270] on div ""profitShare" AS "PROFIT_SHARE" , "statement" AS "STATEMENT" , "description" AS…" at bounding box center [796, 279] width 1052 height 546
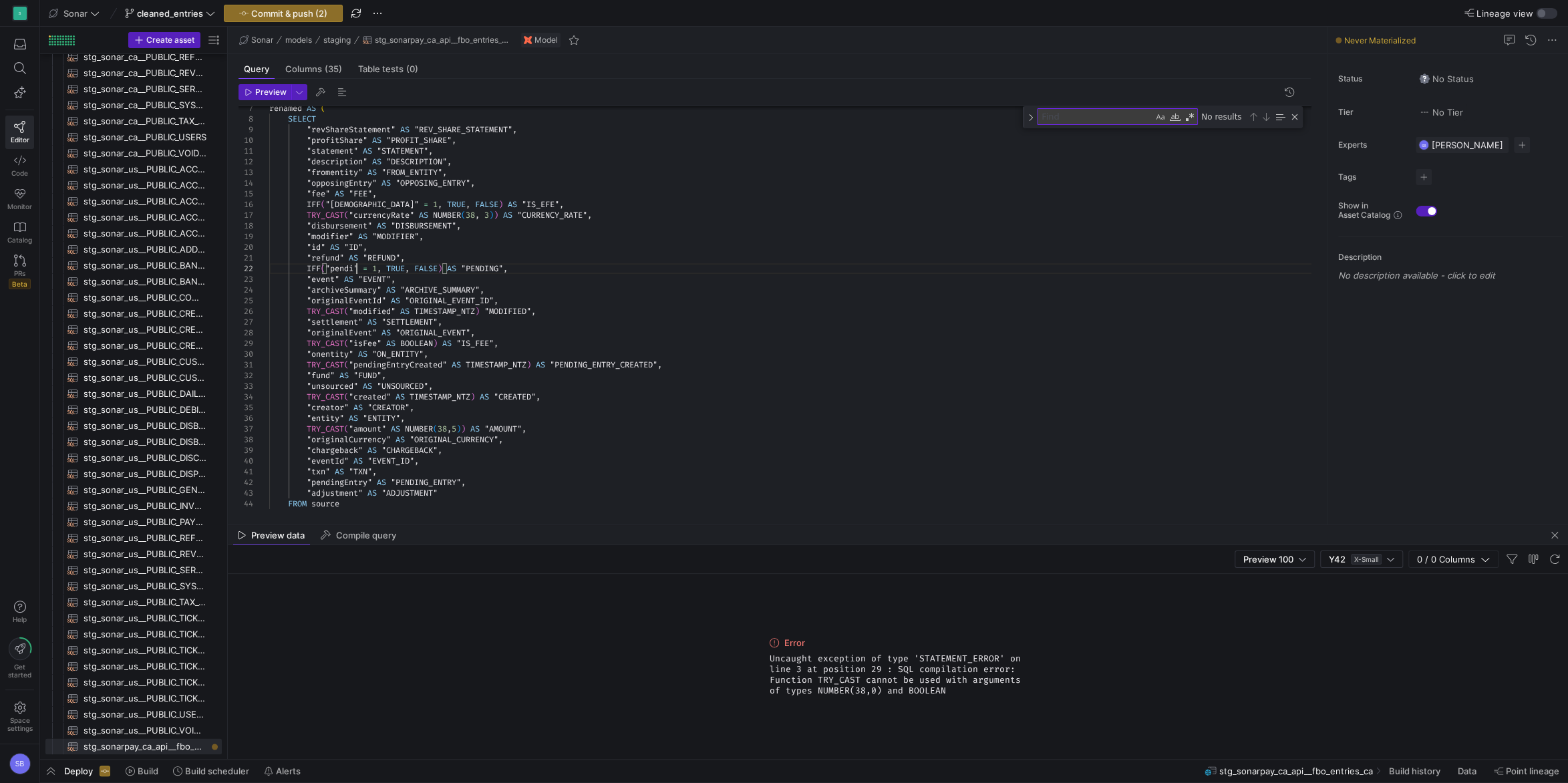
scroll to position [21, 96]
click at [444, 389] on div ""profitShare" AS "PROFIT_SHARE" , "statement" AS "STATEMENT" , "description" AS…" at bounding box center [796, 279] width 1052 height 546
click at [423, 429] on div ""profitShare" AS "PROFIT_SHARE" , "statement" AS "STATEMENT" , "description" AS…" at bounding box center [796, 279] width 1052 height 546
drag, startPoint x: 309, startPoint y: 342, endPoint x: 442, endPoint y: 342, distance: 133.0
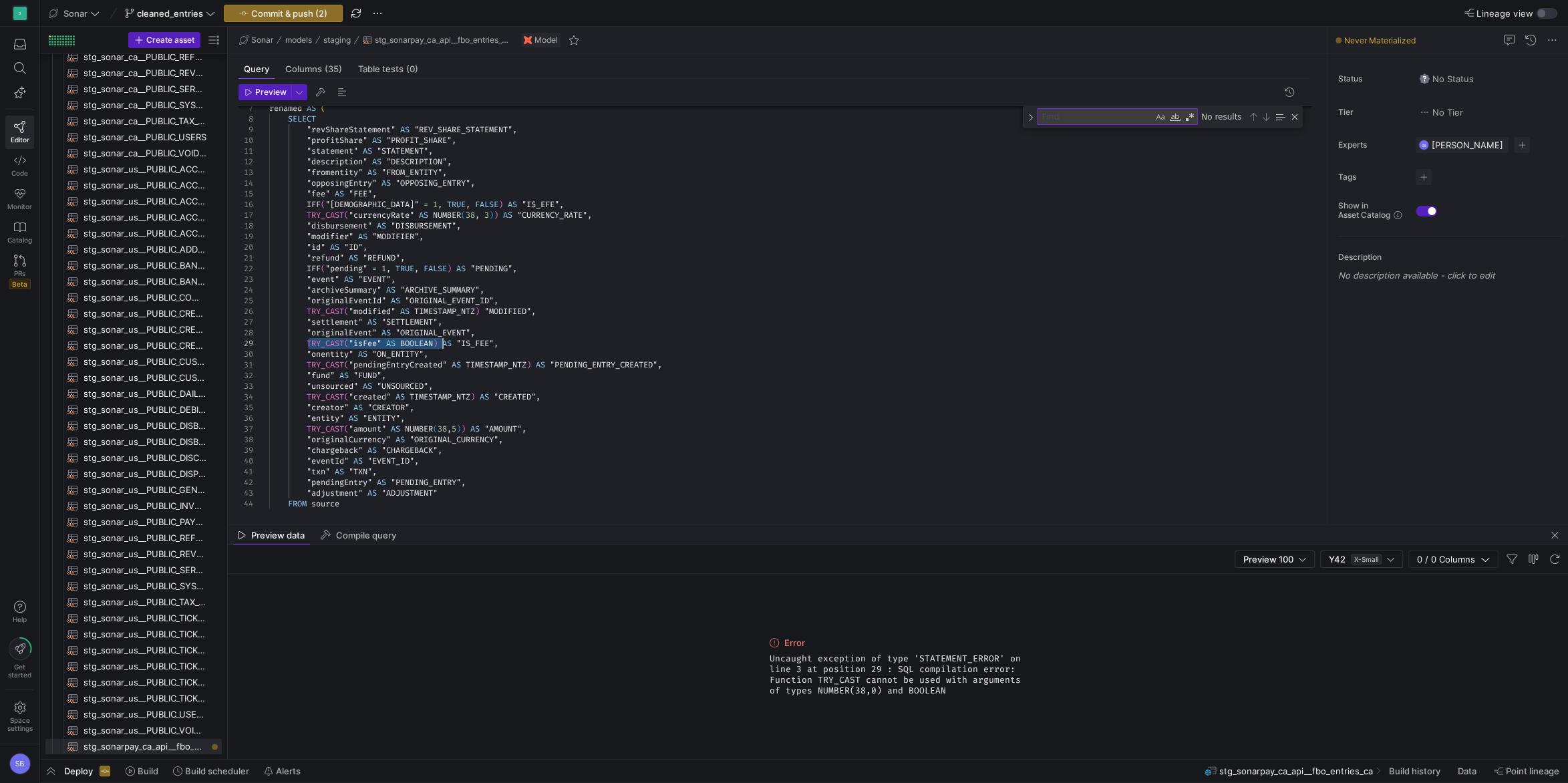
click at [442, 342] on div ""profitShare" AS "PROFIT_SHARE" , "statement" AS "STATEMENT" , "description" AS…" at bounding box center [796, 279] width 1052 height 546
click at [349, 341] on div ""profitShare" AS "PROFIT_SHARE" , "statement" AS "STATEMENT" , "description" AS…" at bounding box center [796, 279] width 1052 height 546
click at [475, 282] on div ""profitShare" AS "PROFIT_SHARE" , "statement" AS "STATEMENT" , "description" AS…" at bounding box center [796, 279] width 1052 height 546
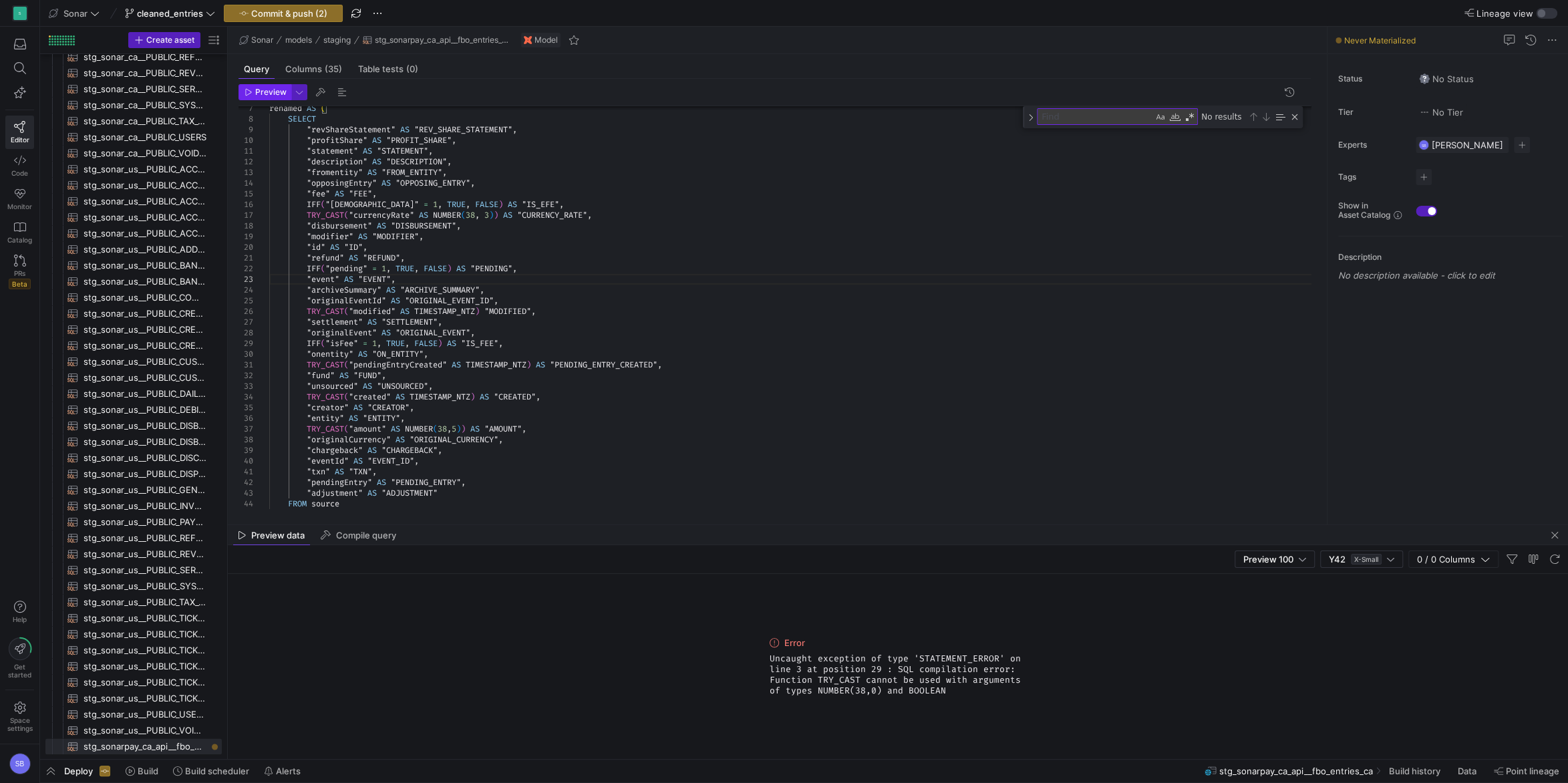
click at [263, 97] on span "Preview" at bounding box center [270, 92] width 32 height 9
drag, startPoint x: 941, startPoint y: 690, endPoint x: 766, endPoint y: 661, distance: 177.4
click at [766, 661] on div "Error Uncaught exception of type 'STATEMENT_ERROR' on line 3 at position 29 : S…" at bounding box center [897, 667] width 267 height 185
copy span "Uncaught exception of type 'STATEMENT_ERROR' on line 3 at position 29 : SQL com…"
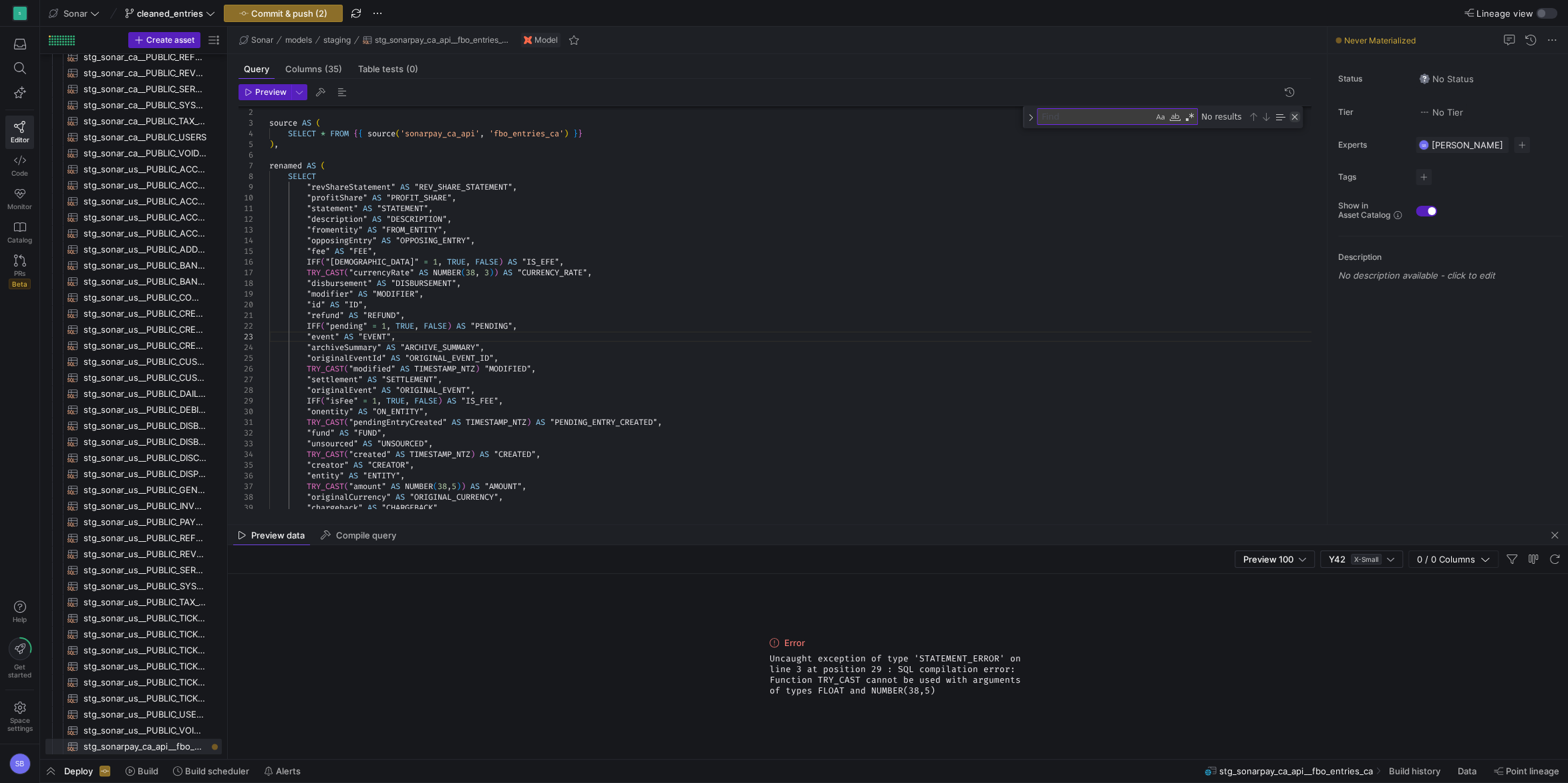
click at [1296, 115] on div "Close (Escape)" at bounding box center [1294, 116] width 10 height 10
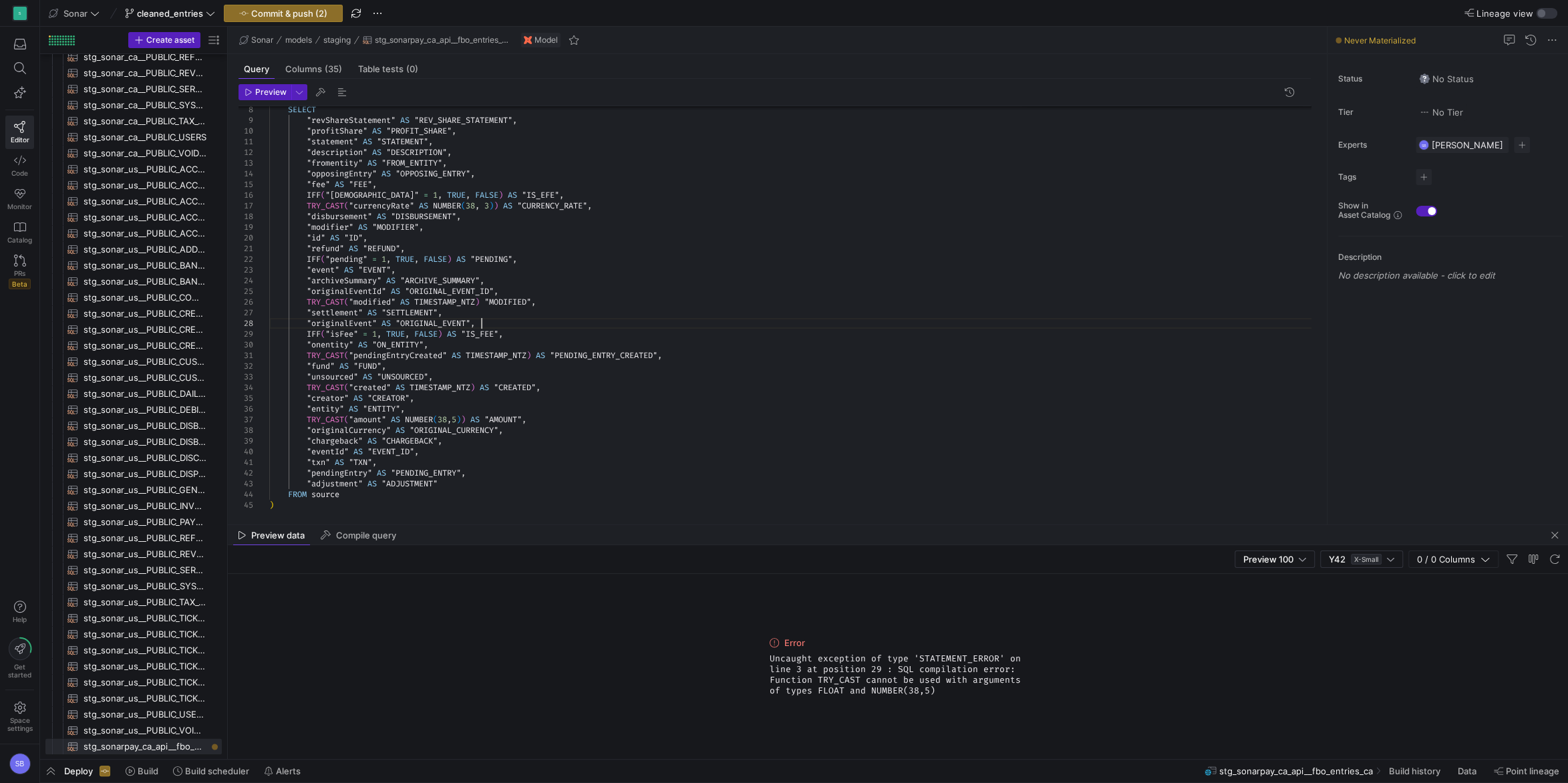
click at [690, 319] on div ""statement" AS "STATEMENT" , "description" AS "DESCRIPTION" , "fromentity" AS "…" at bounding box center [796, 281] width 1052 height 524
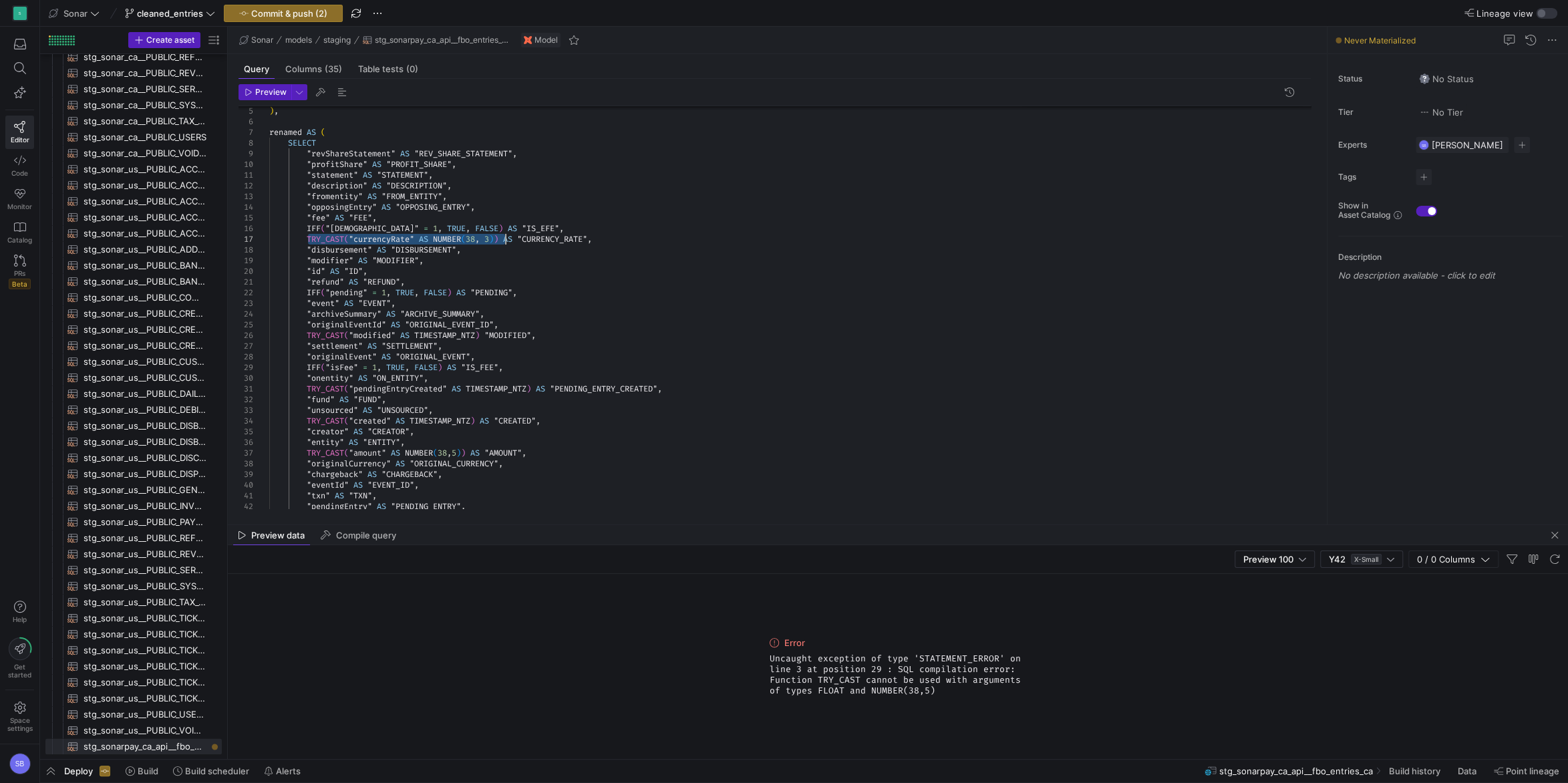
drag, startPoint x: 308, startPoint y: 237, endPoint x: 505, endPoint y: 240, distance: 197.0
click at [505, 240] on div ""statement" AS "STATEMENT" , "description" AS "DESCRIPTION" , "fromentity" AS "…" at bounding box center [796, 314] width 1052 height 524
click at [403, 241] on div ""statement" AS "STATEMENT" , "description" AS "DESCRIPTION" , "fromentity" AS "…" at bounding box center [796, 314] width 1052 height 524
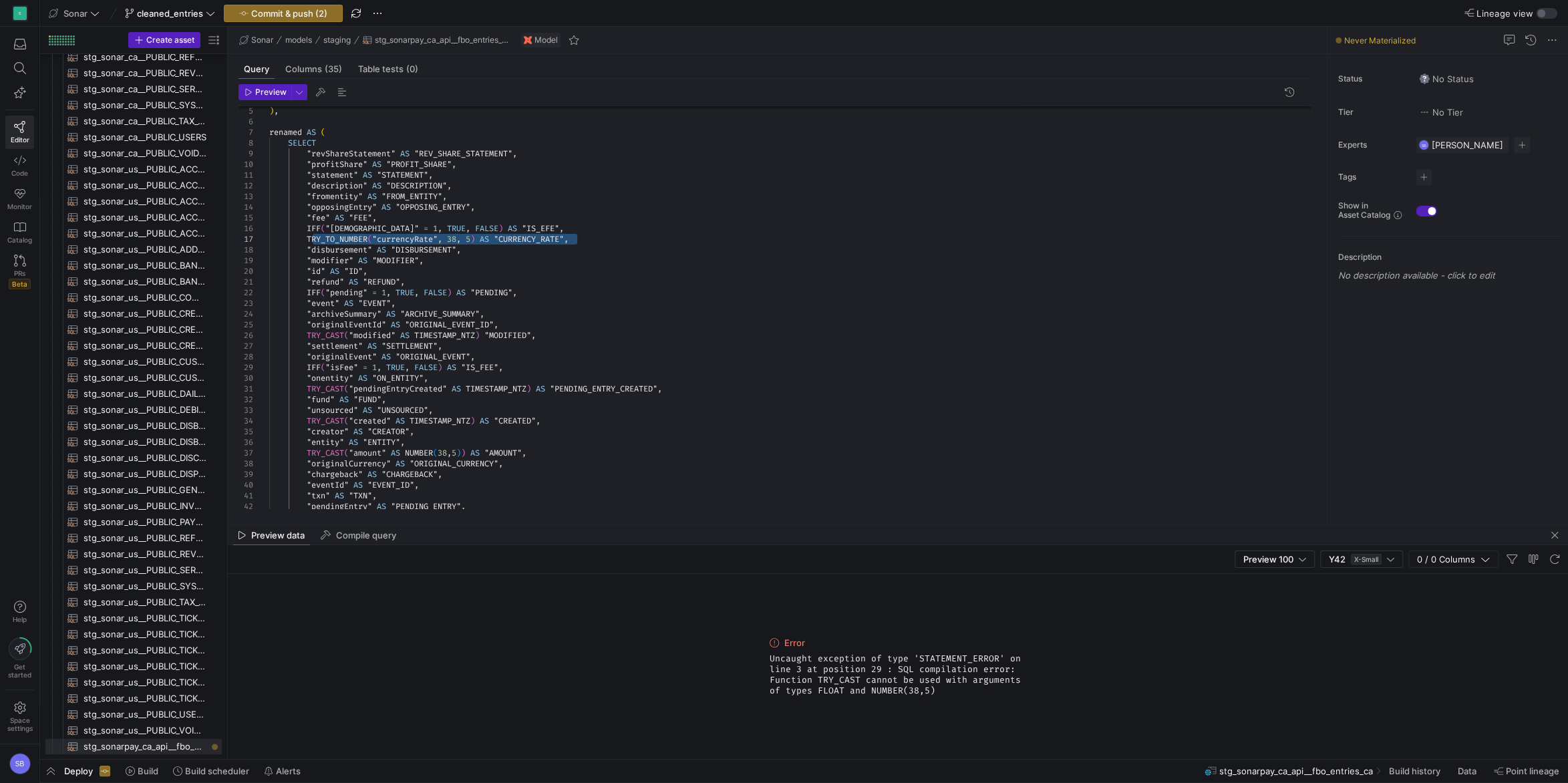
drag, startPoint x: 559, startPoint y: 239, endPoint x: 312, endPoint y: 240, distance: 247.0
click at [312, 240] on div ""statement" AS "STATEMENT" , "description" AS "DESCRIPTION" , "fromentity" AS "…" at bounding box center [796, 314] width 1052 height 524
click at [386, 289] on div ""statement" AS "STATEMENT" , "description" AS "DESCRIPTION" , "fromentity" AS "…" at bounding box center [796, 314] width 1052 height 524
click at [370, 417] on div ""statement" AS "STATEMENT" , "description" AS "DESCRIPTION" , "fromentity" AS "…" at bounding box center [796, 314] width 1052 height 524
drag, startPoint x: 470, startPoint y: 453, endPoint x: 310, endPoint y: 454, distance: 160.0
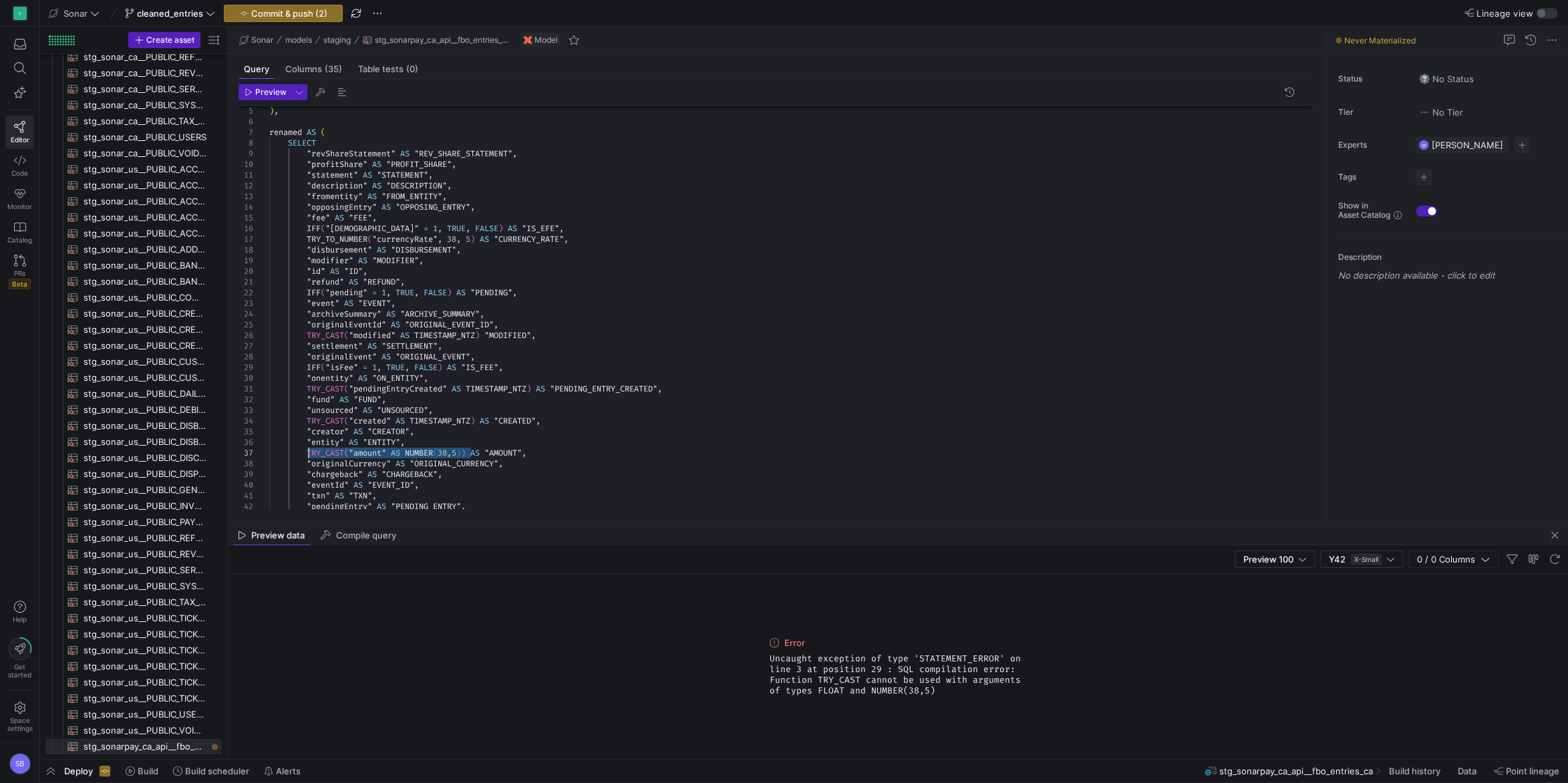
click at [310, 454] on div ""statement" AS "STATEMENT" , "description" AS "DESCRIPTION" , "fromentity" AS "…" at bounding box center [796, 314] width 1052 height 524
click at [388, 453] on div ""statement" AS "STATEMENT" , "description" AS "DESCRIPTION" , "fromentity" AS "…" at bounding box center [796, 314] width 1052 height 524
click at [468, 334] on div ""statement" AS "STATEMENT" , "description" AS "DESCRIPTION" , "fromentity" AS "…" at bounding box center [796, 314] width 1052 height 524
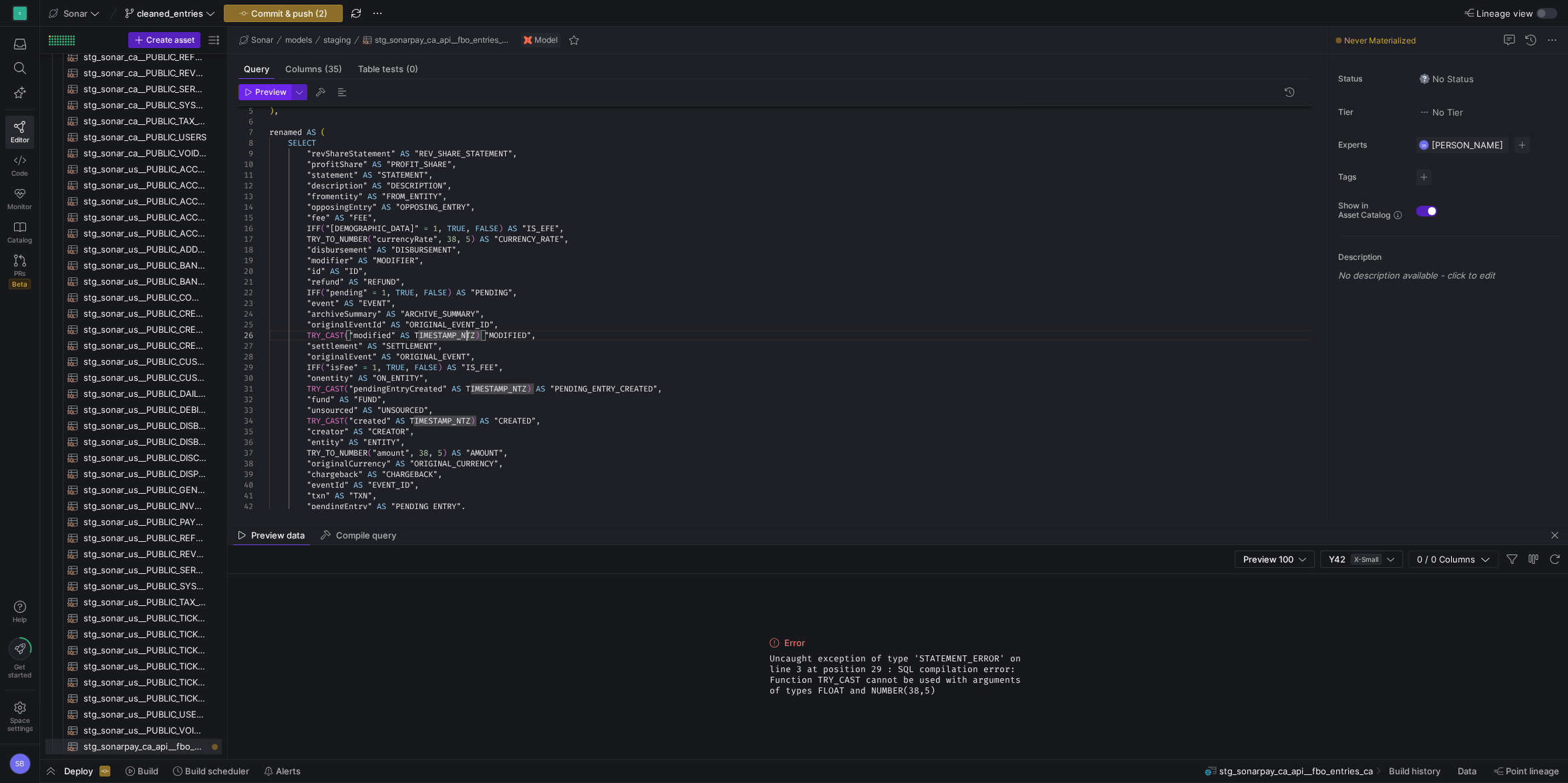
click at [260, 92] on span "Preview" at bounding box center [270, 92] width 32 height 9
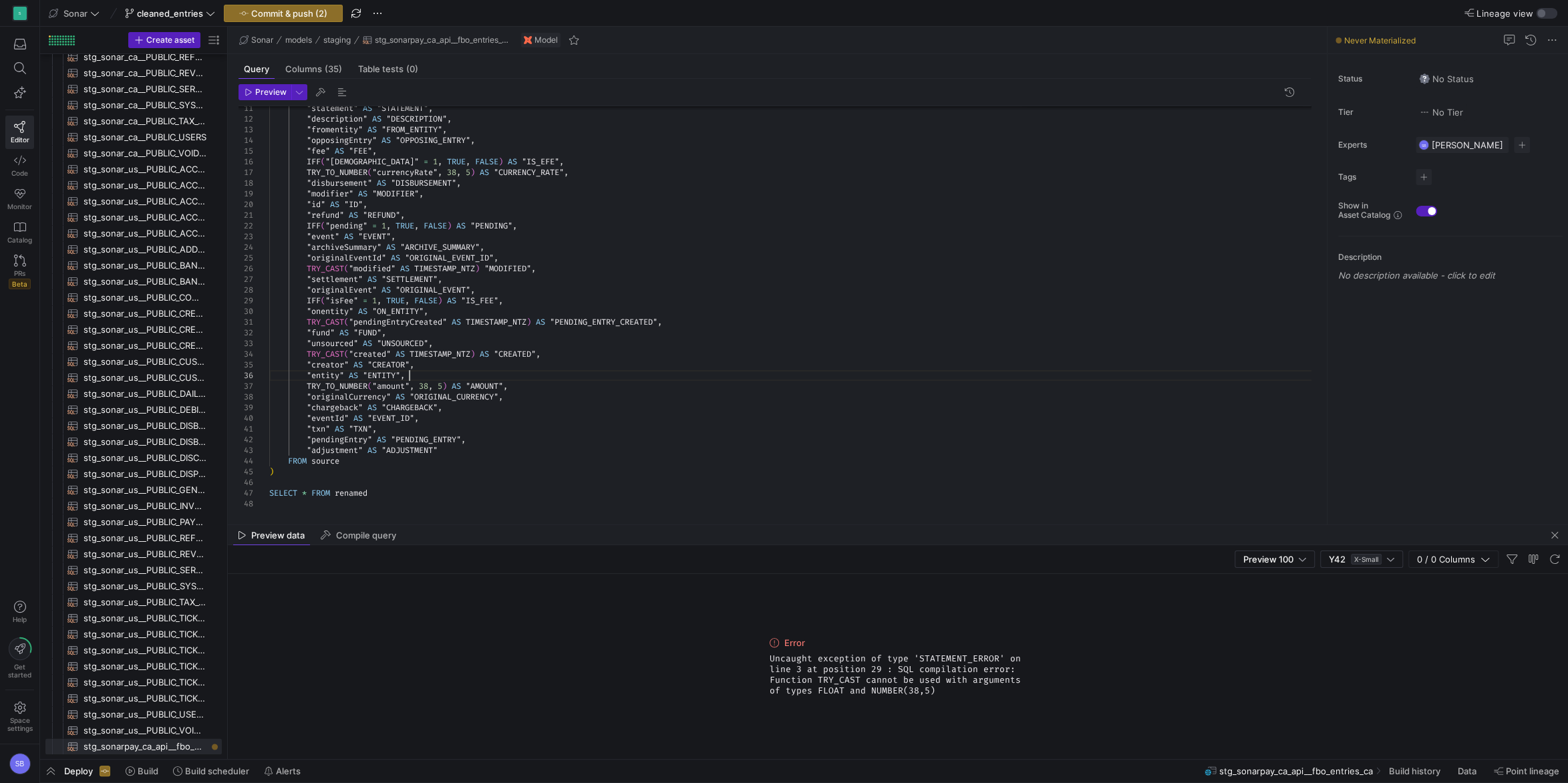
click at [451, 377] on div ""statement" AS "STATEMENT" , "description" AS "DESCRIPTION" , "fromentity" AS "…" at bounding box center [796, 247] width 1052 height 524
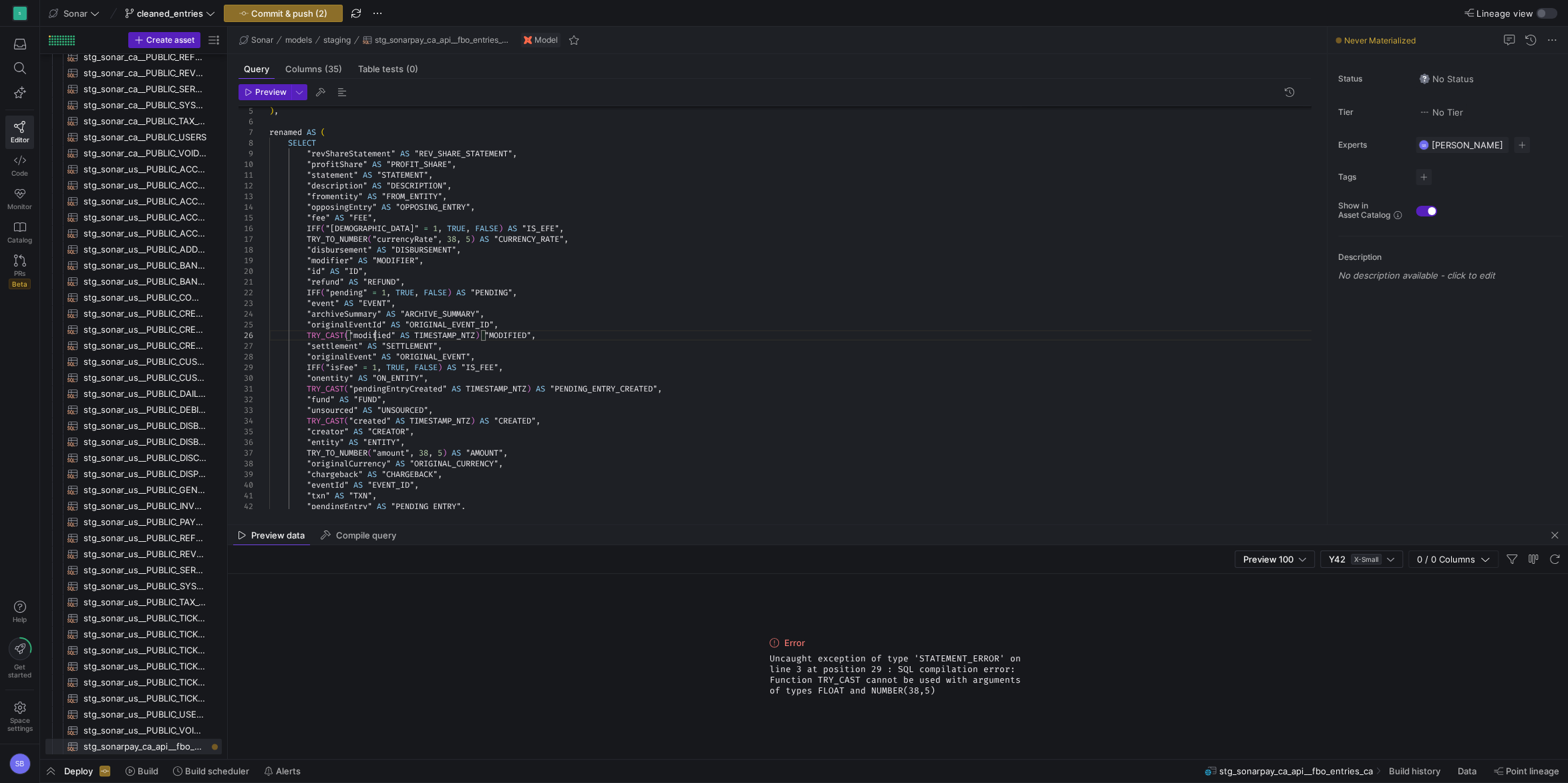
click at [376, 335] on div ""statement" AS "STATEMENT" , "description" AS "DESCRIPTION" , "fromentity" AS "…" at bounding box center [796, 314] width 1052 height 524
click at [489, 386] on div ""statement" AS "STATEMENT" , "description" AS "DESCRIPTION" , "fromentity" AS "…" at bounding box center [796, 314] width 1052 height 524
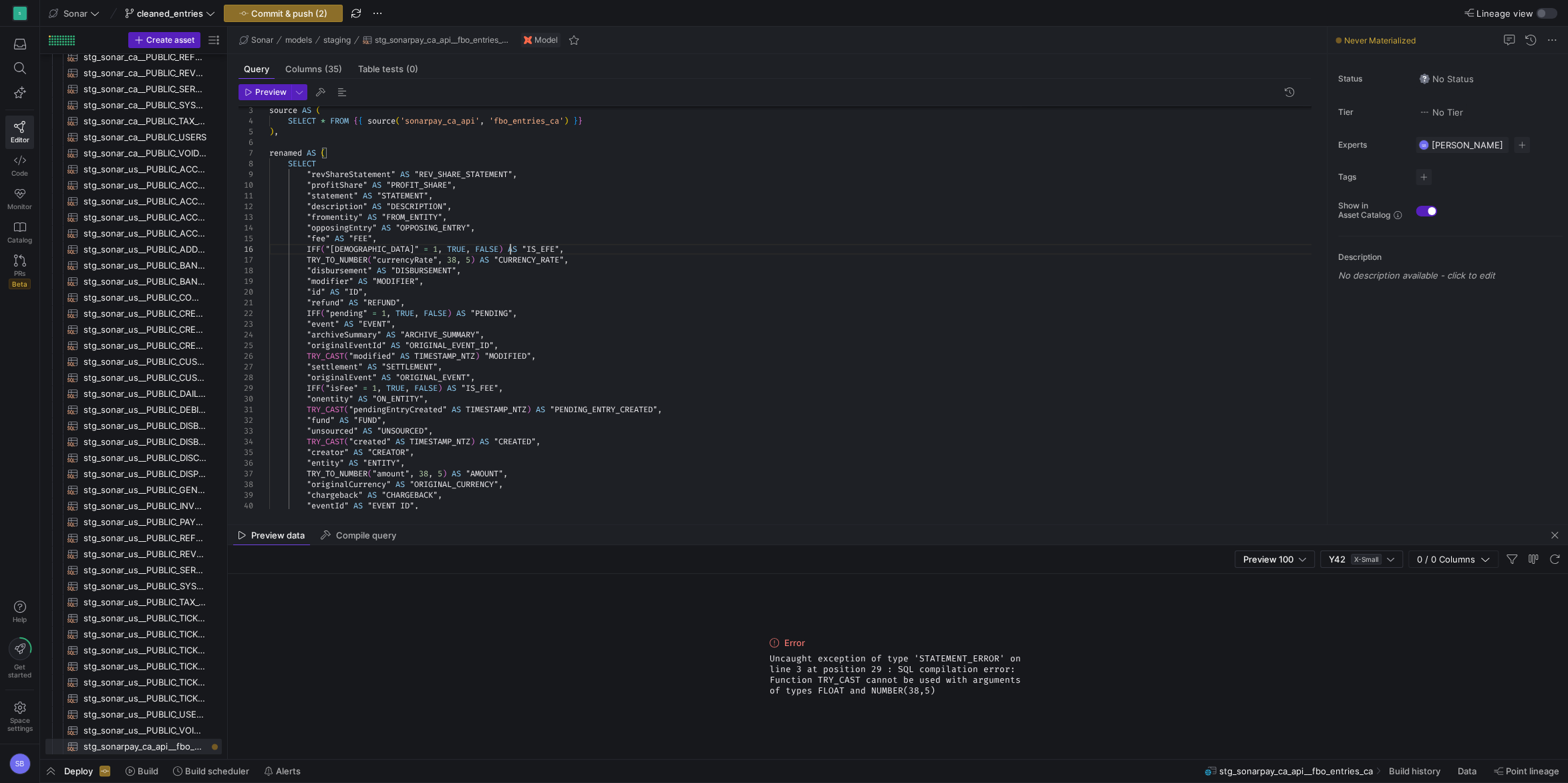
click at [514, 249] on div ""statement" AS "STATEMENT" , "description" AS "DESCRIPTION" , "fromentity" AS "…" at bounding box center [796, 335] width 1052 height 524
